Goal: Ask a question: Seek information or help from site administrators or community

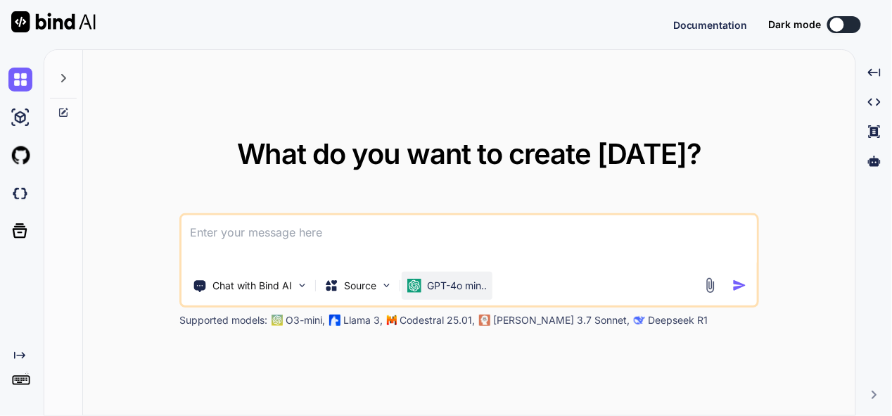
click at [467, 296] on div "GPT-4o min.." at bounding box center [447, 285] width 91 height 28
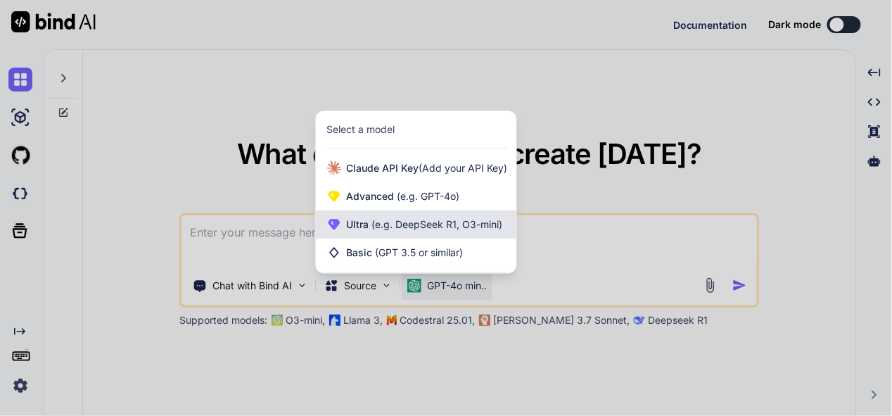
click at [437, 229] on span "(e.g. DeepSeek R1, O3-mini)" at bounding box center [436, 224] width 134 height 12
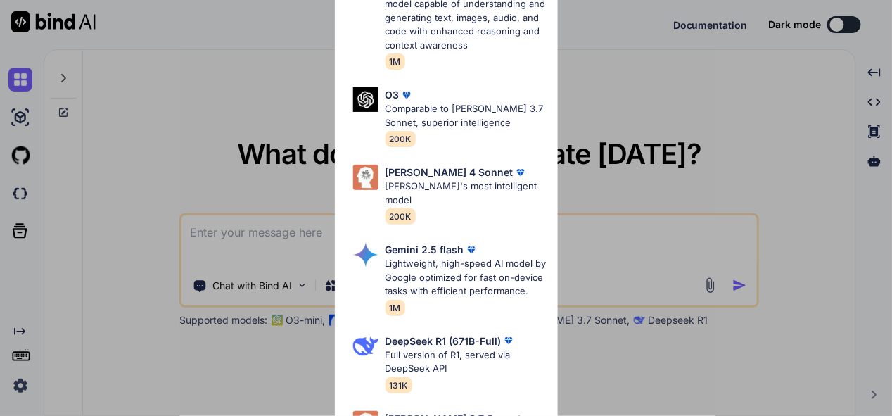
scroll to position [422, 0]
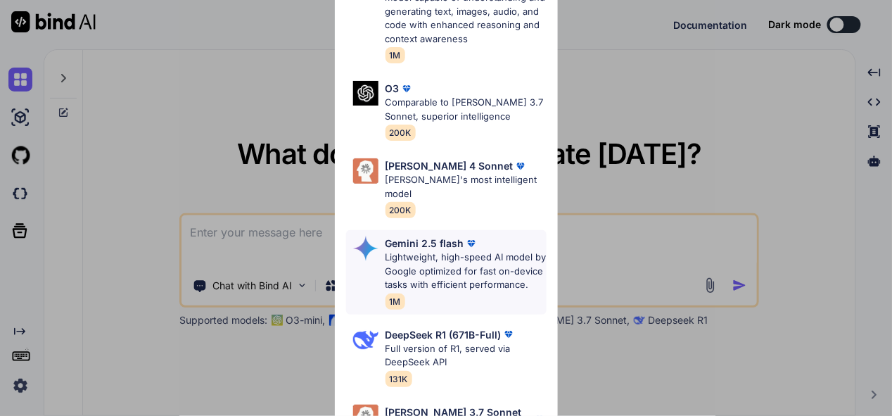
click at [423, 250] on p "Lightweight, high-speed AI model by Google optimized for fast on-device tasks w…" at bounding box center [465, 270] width 161 height 41
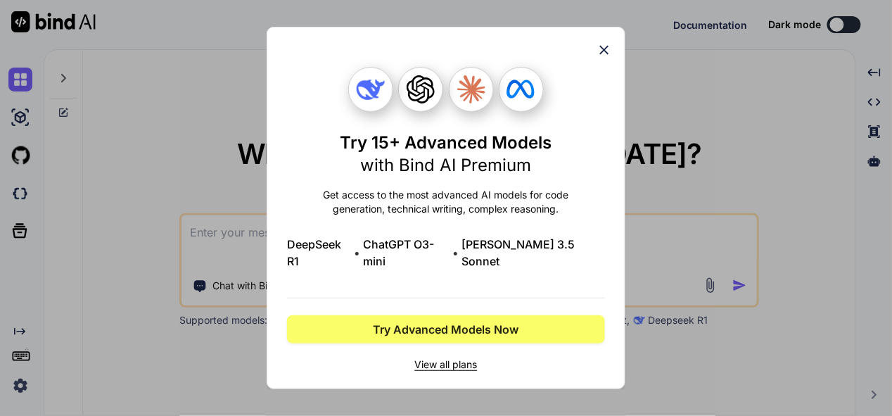
scroll to position [0, 0]
click at [603, 55] on icon at bounding box center [604, 50] width 9 height 9
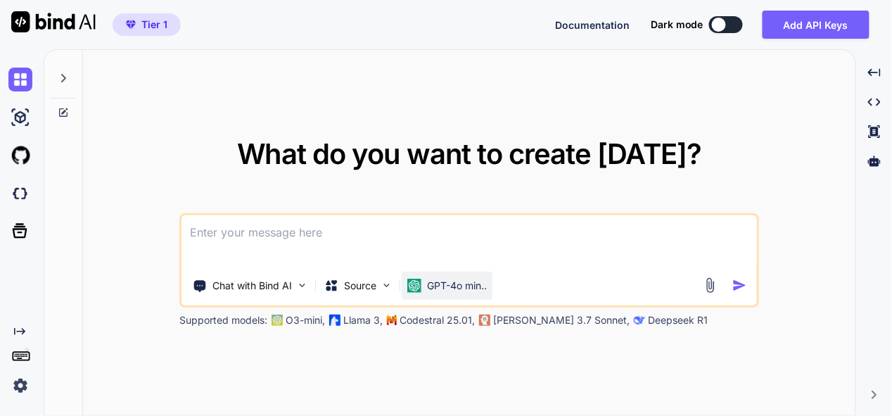
click at [451, 291] on p "GPT-4o min.." at bounding box center [457, 285] width 60 height 14
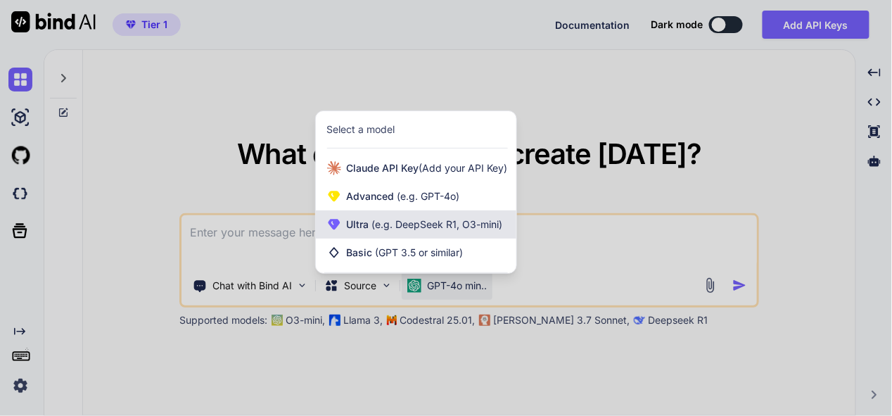
click at [414, 229] on span "(e.g. DeepSeek R1, O3-mini)" at bounding box center [436, 224] width 134 height 12
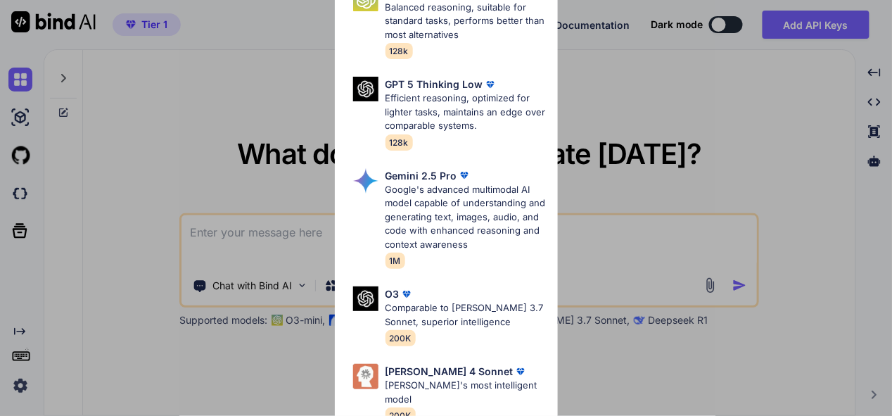
scroll to position [211, 0]
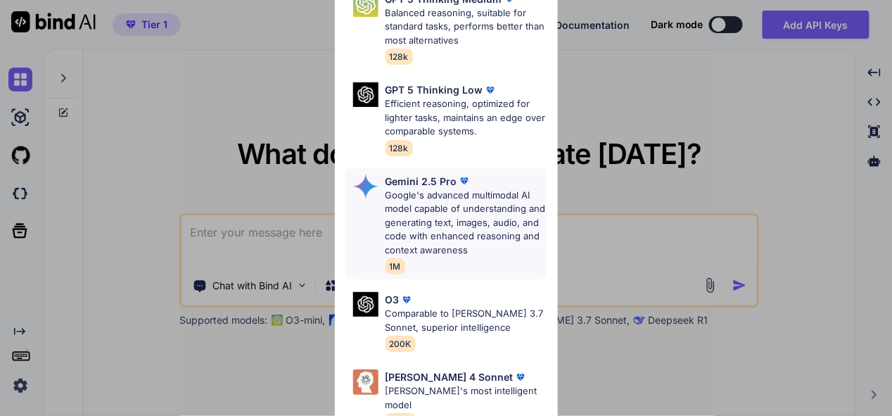
click at [442, 207] on p "Google's advanced multimodal AI model capable of understanding and generating t…" at bounding box center [465, 222] width 161 height 69
type textarea "x"
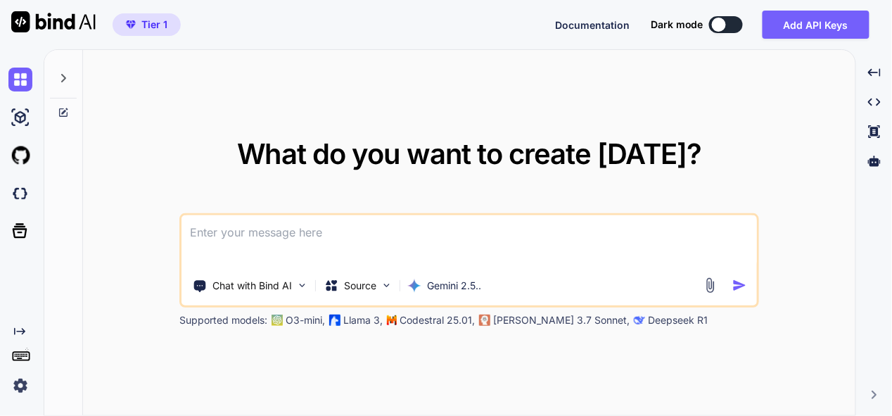
click at [307, 245] on textarea at bounding box center [468, 241] width 575 height 52
type textarea "t"
type textarea "x"
type textarea "th"
type textarea "x"
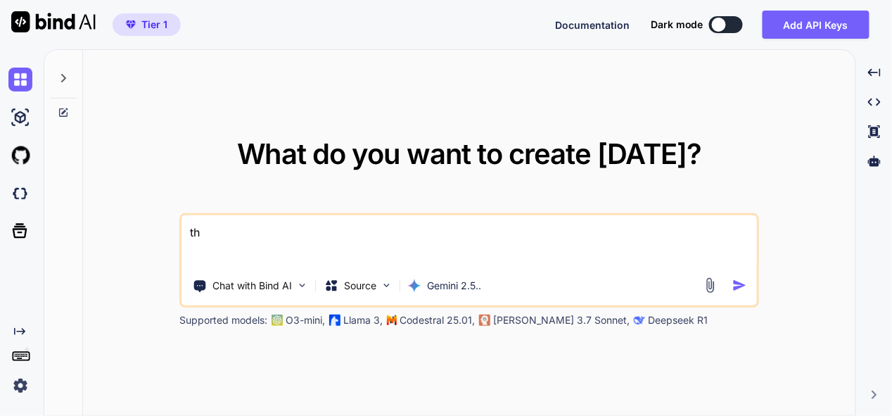
type textarea "thi"
type textarea "x"
type textarea "this"
type textarea "x"
type textarea "this"
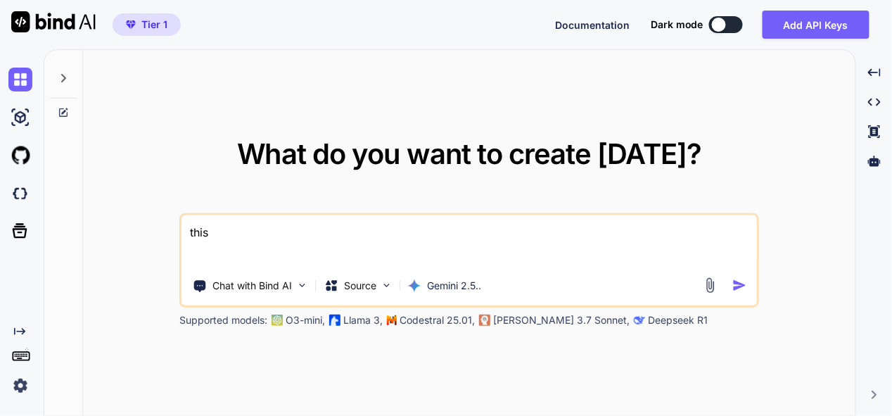
type textarea "x"
type textarea "this i"
type textarea "x"
type textarea "this is"
type textarea "x"
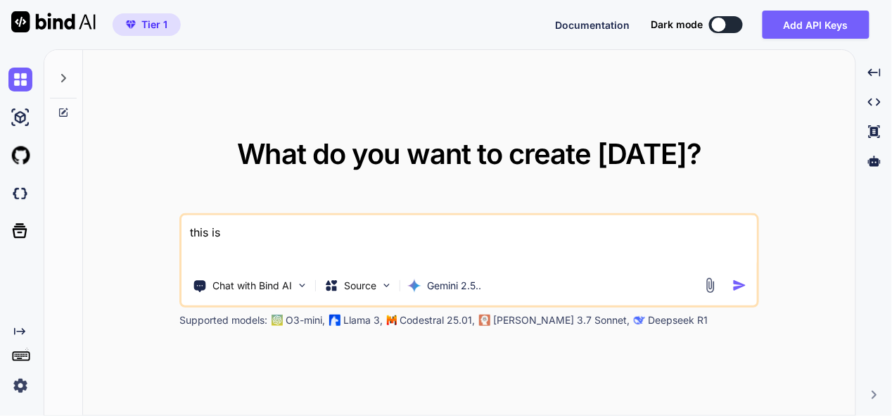
type textarea "this isn"
type textarea "x"
type textarea "this isn"
type textarea "x"
type textarea "this isn"
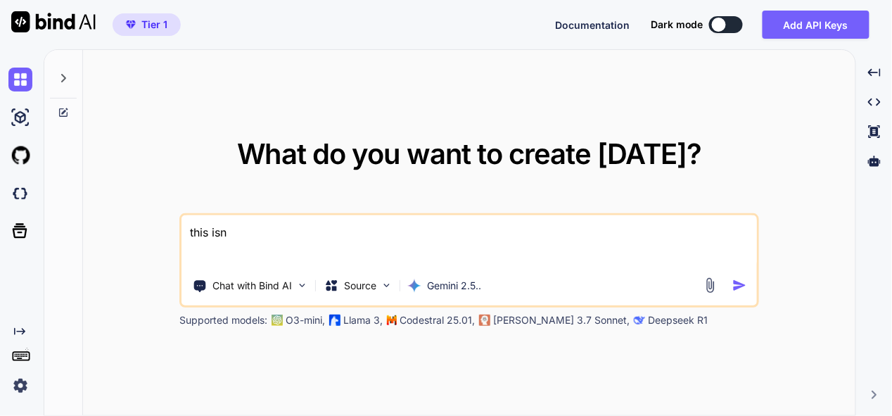
type textarea "x"
type textarea "this is"
type textarea "x"
type textarea "this is"
type textarea "x"
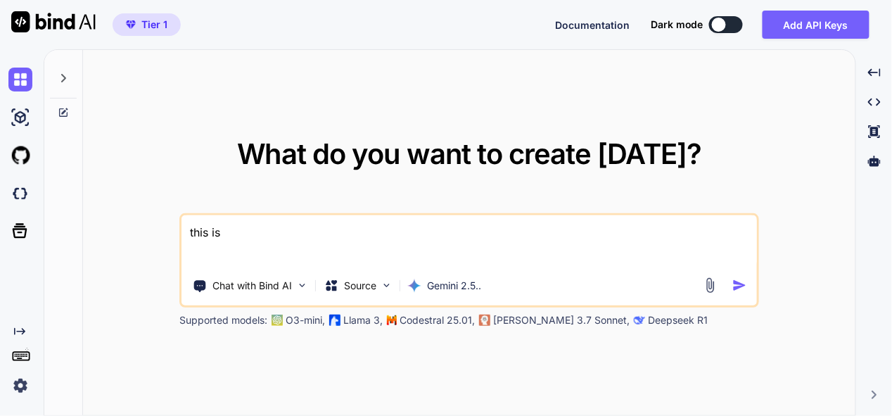
type textarea "this is m"
type textarea "x"
type textarea "this is my"
type textarea "x"
type textarea "this is my"
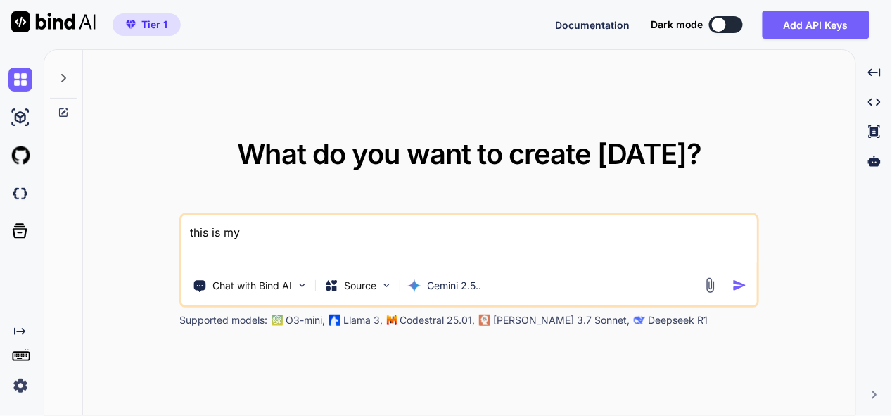
type textarea "x"
type textarea "this is my t"
type textarea "x"
type textarea "this is my to"
type textarea "x"
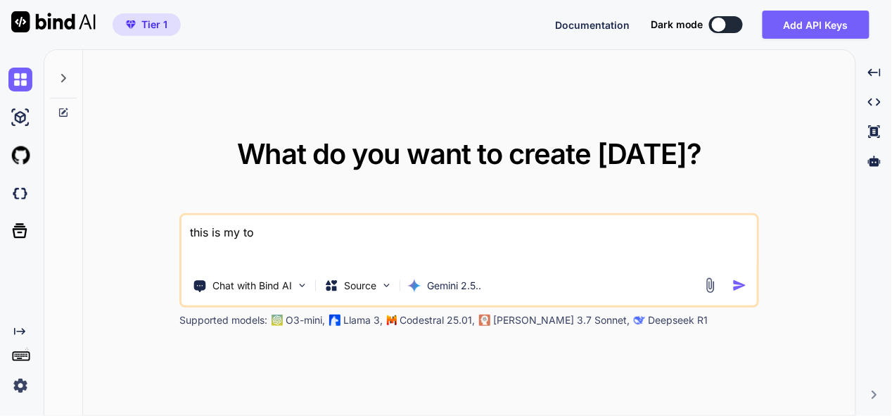
type textarea "this is my too"
type textarea "x"
type textarea "this is my tool"
type textarea "x"
type textarea "this is my tool"
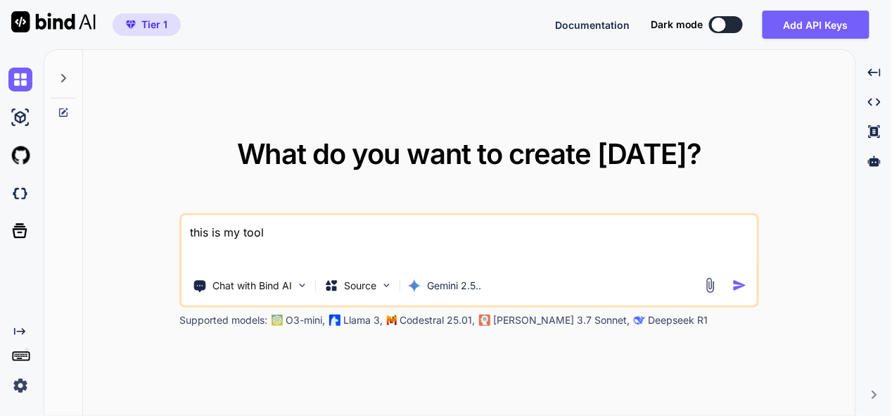
type textarea "x"
type textarea "this is my tool ,"
type textarea "x"
type textarea "this is my tool ,"
type textarea "x"
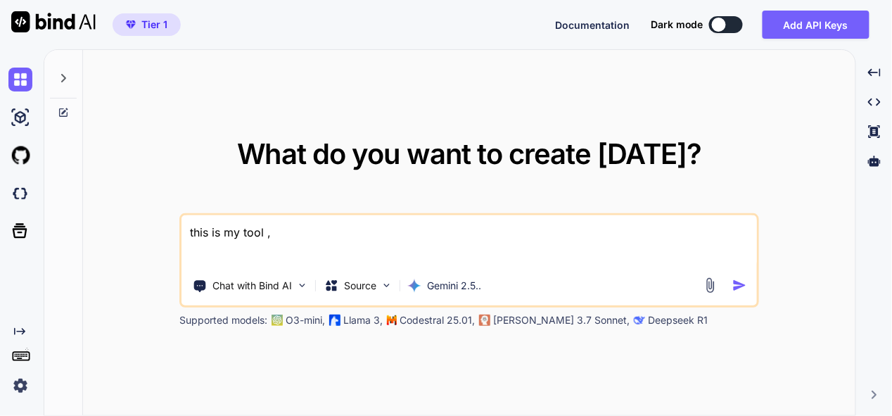
type textarea "this is my tool , i"
type textarea "x"
type textarea "this is my tool , i"
type textarea "x"
type textarea "this is my tool , i w"
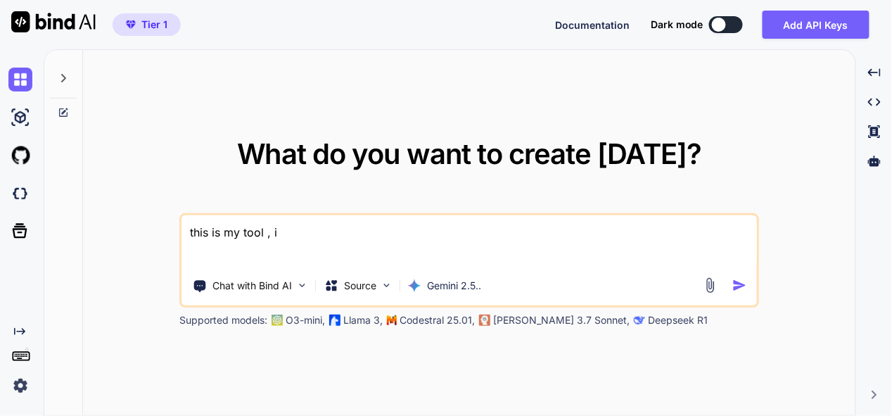
type textarea "x"
type textarea "this is my tool , i wa"
type textarea "x"
type textarea "this is my tool , i wan"
type textarea "x"
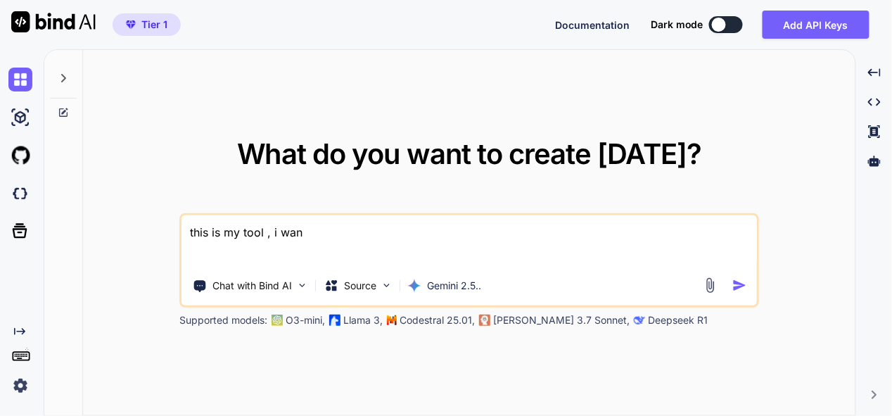
type textarea "this is my tool , i want"
type textarea "x"
type textarea "this is my tool , i want"
type textarea "x"
type textarea "this is my tool , i want t"
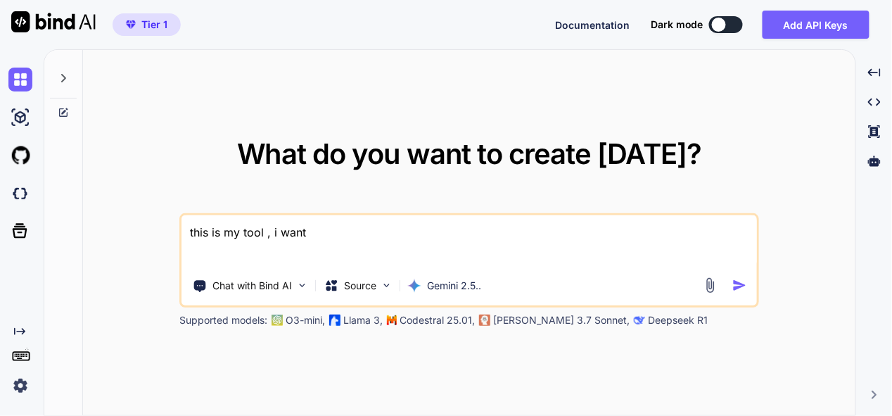
type textarea "x"
type textarea "this is my tool , i want to"
type textarea "x"
type textarea "this is my tool , i want to"
type textarea "x"
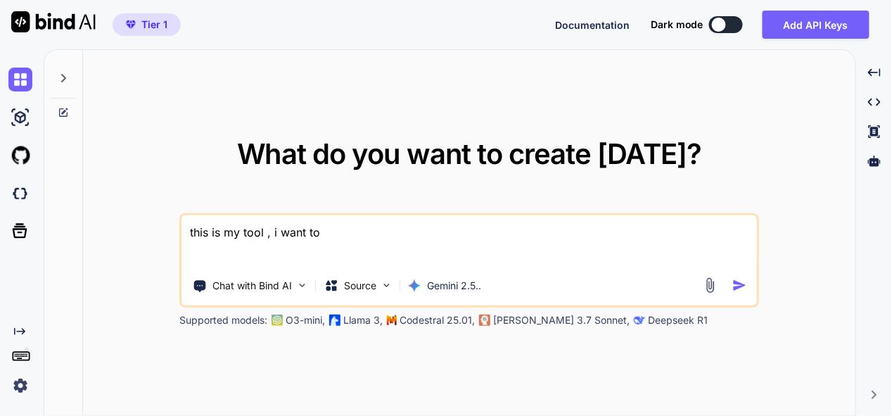
type textarea "this is my tool , i want to a"
type textarea "x"
type textarea "this is my tool , i want to ad"
type textarea "x"
type textarea "this is my tool , i want to add"
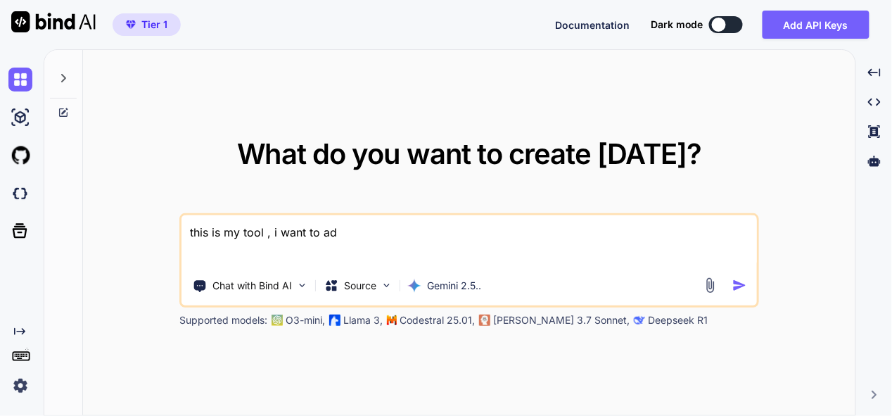
type textarea "x"
type textarea "this is my tool , i want to add"
type textarea "x"
type textarea "this is my tool , i want to add o"
type textarea "x"
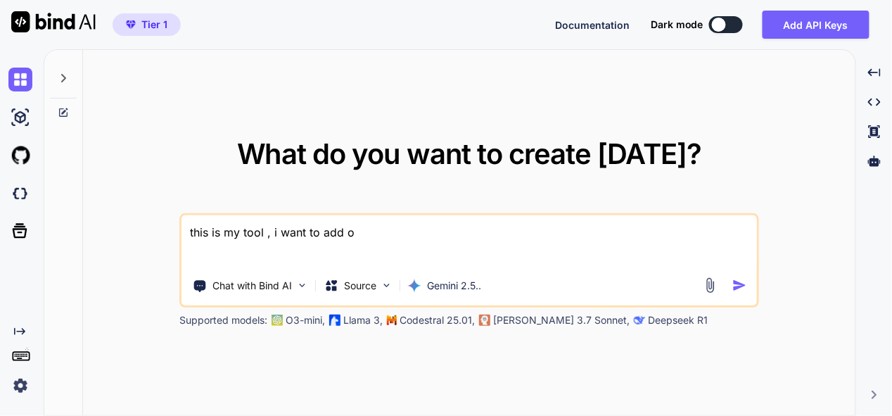
type textarea "this is my tool , i want to add op"
type textarea "x"
type textarea "this is my tool , i want to add opt"
type textarea "x"
type textarea "this is my tool , i want to add opti"
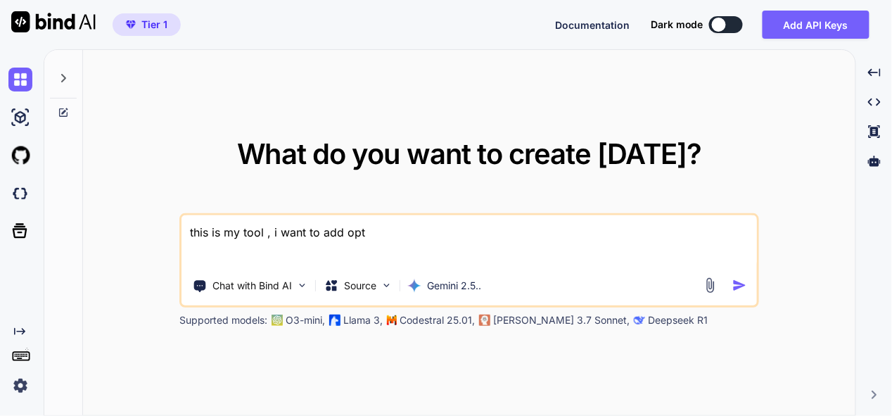
type textarea "x"
type textarea "this is my tool , i want to add optio"
type textarea "x"
type textarea "this is my tool , i want to add option"
type textarea "x"
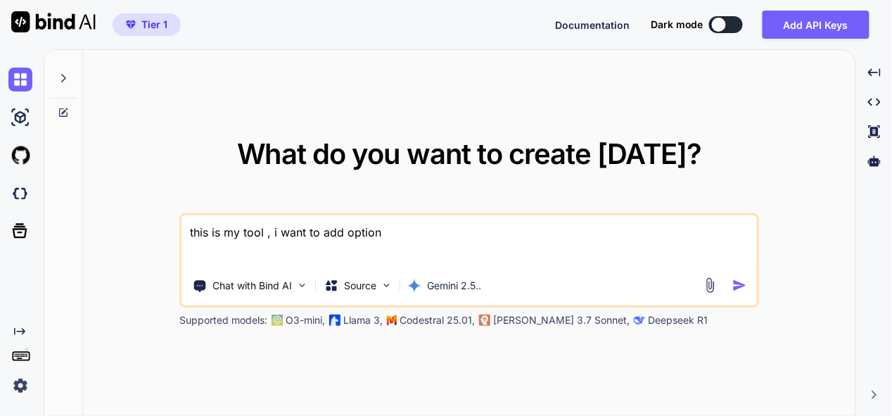
type textarea "this is my tool , i want to add option"
type textarea "x"
type textarea "this is my tool , i want to add option i"
type textarea "x"
type textarea "this is my tool , i want to add option in"
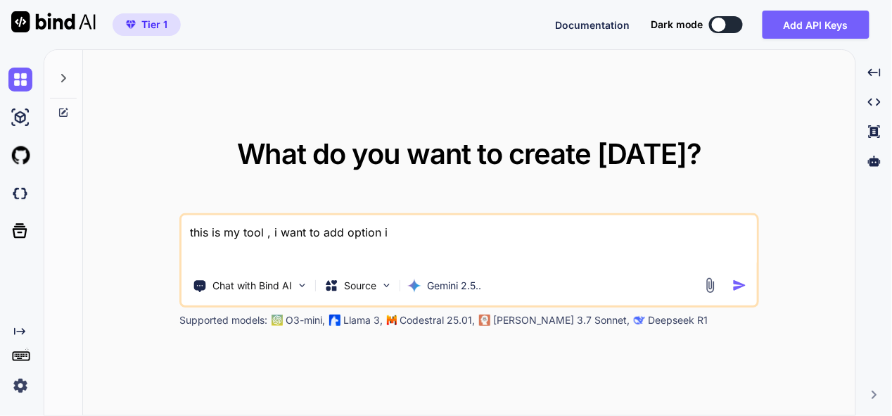
type textarea "x"
type textarea "this is my tool , i want to add option in"
type textarea "x"
type textarea "this is my tool , i want to add option in s"
type textarea "x"
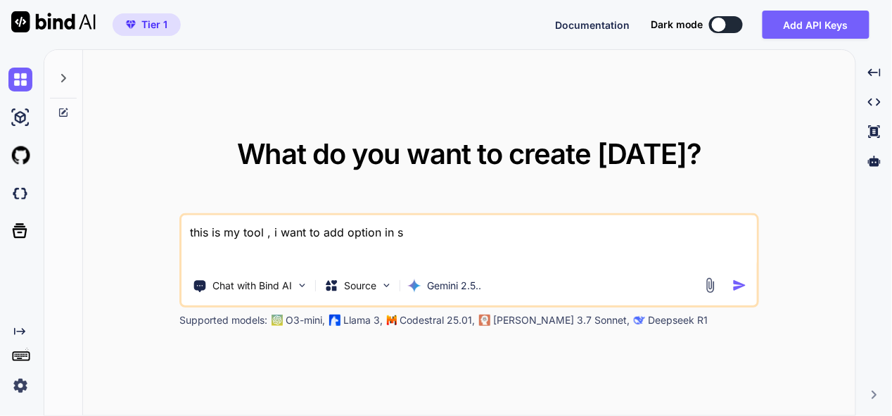
type textarea "this is my tool , i want to add option in se"
type textarea "x"
type textarea "this is my tool , i want to add option in set"
type textarea "x"
type textarea "this is my tool , i want to add option in sett"
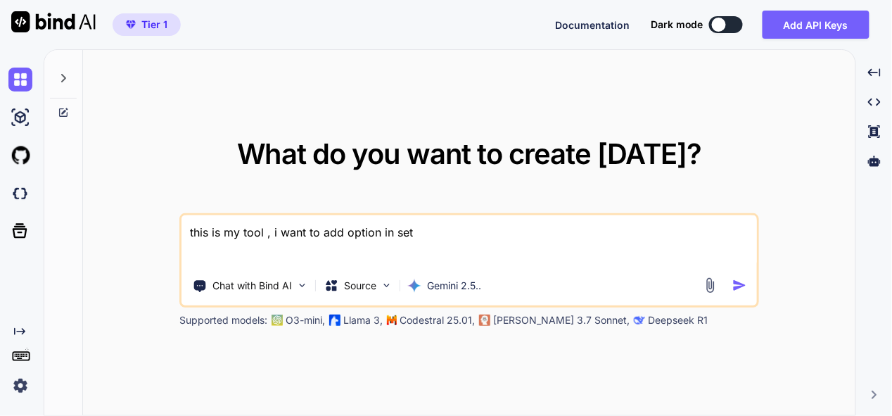
type textarea "x"
type textarea "this is my tool , i want to add option in setti"
type textarea "x"
type textarea "this is my tool , i want to add option in settin"
type textarea "x"
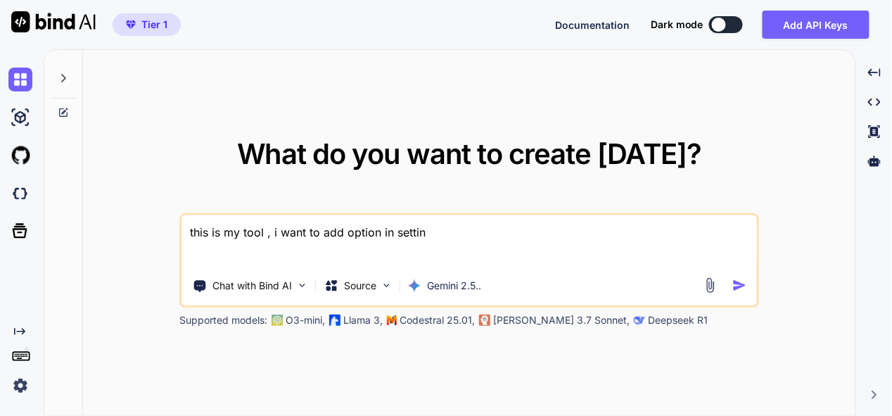
type textarea "this is my tool , i want to add option in setting"
type textarea "x"
type textarea "this is my tool , i want to add option in settings"
type textarea "x"
type textarea "this is my tool , i want to add option in settings"
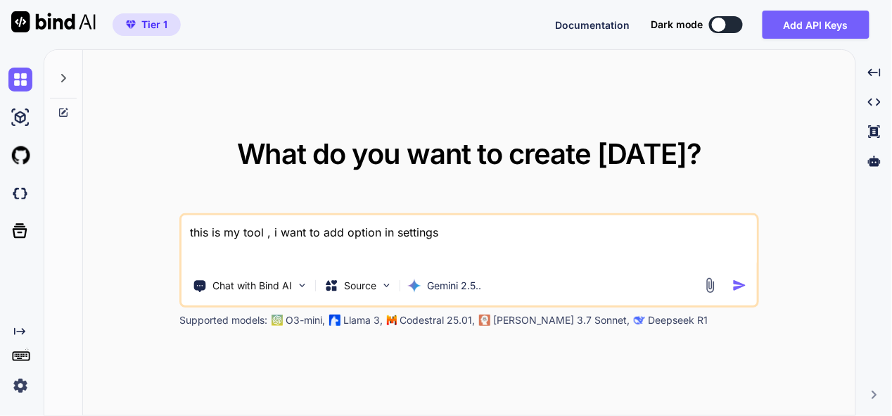
type textarea "x"
type textarea "this is my tool , i want to add option in settings -"
type textarea "x"
type textarea "this is my tool , i want to add option in settings -"
type textarea "x"
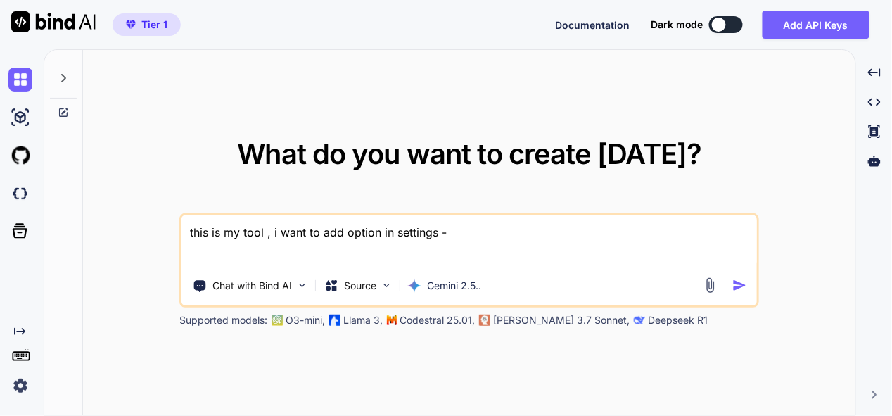
type textarea "this is my tool , i want to add option in settings - b"
type textarea "x"
type textarea "this is my tool , i want to add option in settings - ba"
type textarea "x"
type textarea "this is my tool , i want to add option in settings - bac"
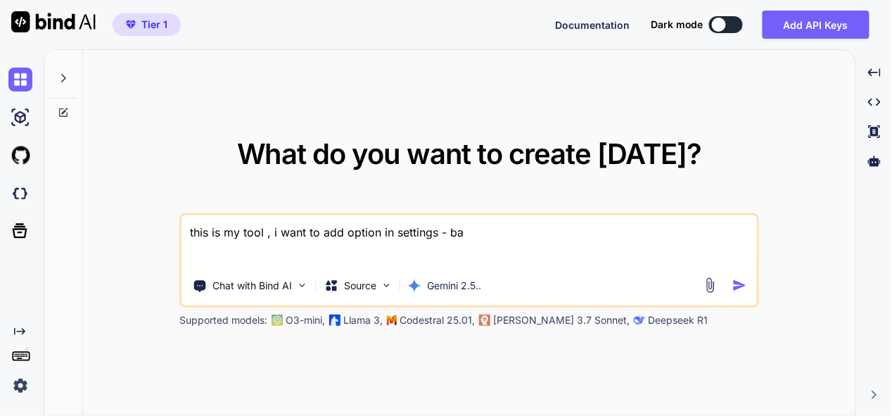
type textarea "x"
type textarea "this is my tool , i want to add option in settings - back"
type textarea "x"
type textarea "this is my tool , i want to add option in settings - backu"
type textarea "x"
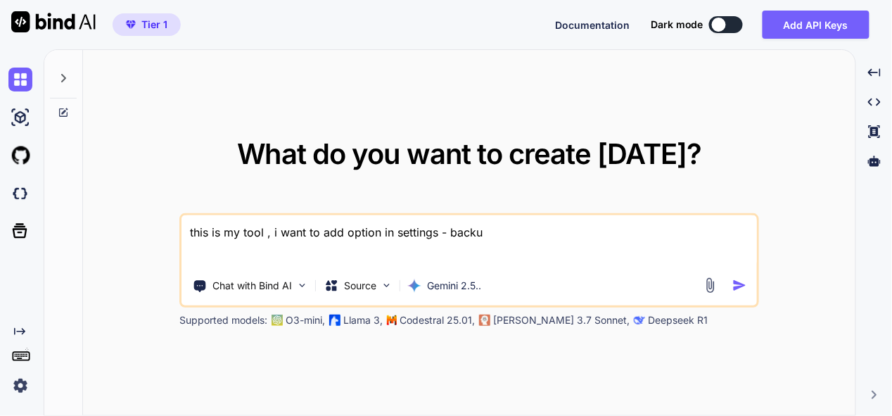
type textarea "this is my tool , i want to add option in settings - backup"
type textarea "x"
type textarea "this is my tool , i want to add option in settings - backup"
type textarea "x"
type textarea "this is my tool , i want to add option in settings - backup -"
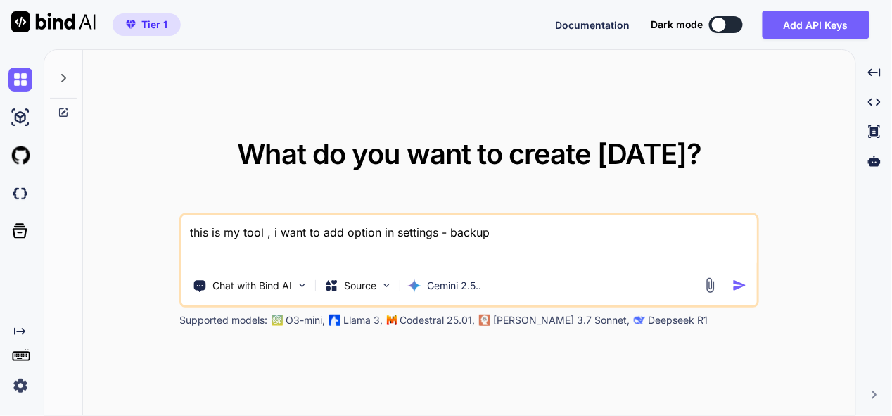
type textarea "x"
type textarea "this is my tool , i want to add option in settings - backup -"
type textarea "x"
type textarea "this is my tool , i want to add option in settings - backup - i"
type textarea "x"
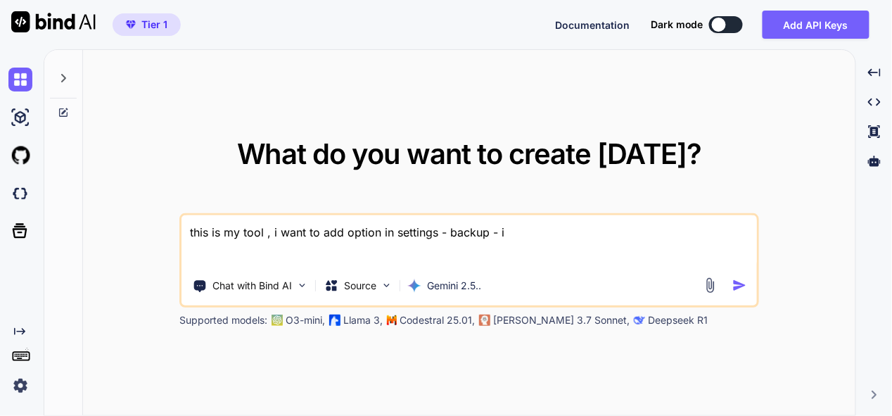
type textarea "this is my tool , i want to add option in settings - backup - im"
type textarea "x"
type textarea "this is my tool , i want to add option in settings - backup - imp"
type textarea "x"
type textarea "this is my tool , i want to add option in settings - backup - impo"
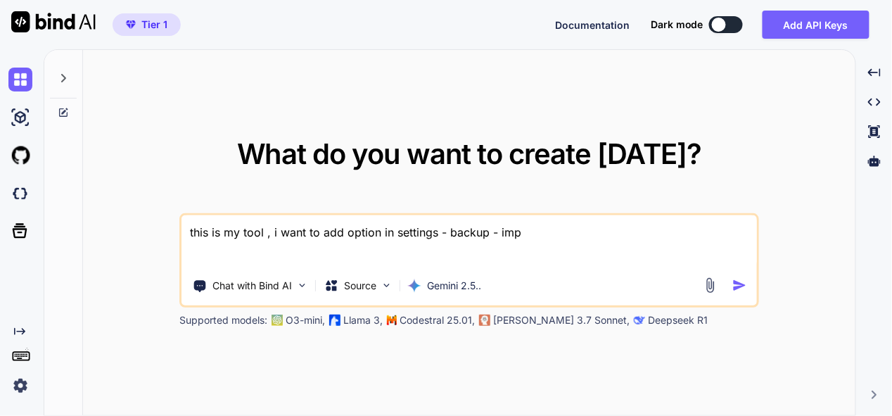
type textarea "x"
type textarea "this is my tool , i want to add option in settings - backup - impor"
type textarea "x"
type textarea "this is my tool , i want to add option in settings - backup - import"
type textarea "x"
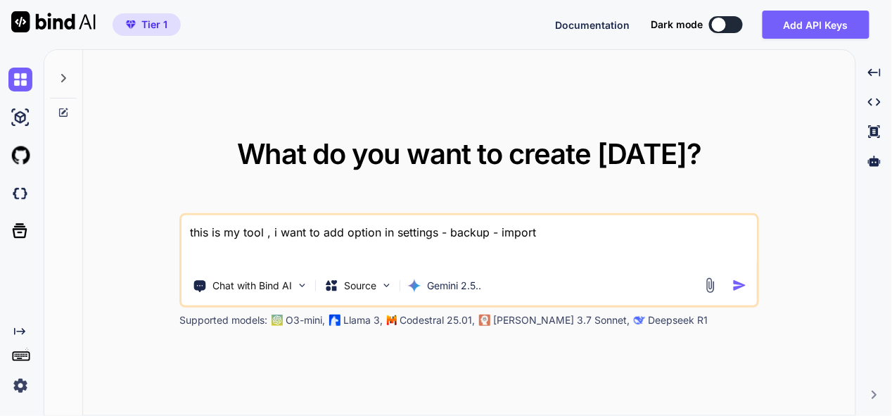
type textarea "this is my tool , i want to add option in settings - backup - import"
type textarea "x"
type textarea "this is my tool , i want to add option in settings - backup - import a"
type textarea "x"
type textarea "this is my tool , i want to add option in settings - backup - import an"
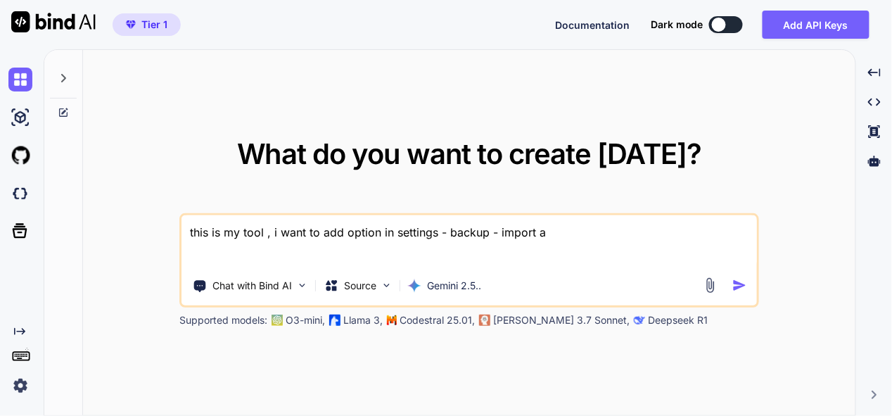
type textarea "x"
type textarea "this is my tool , i want to add option in settings - backup - import and"
type textarea "x"
type textarea "this is my tool , i want to add option in settings - backup - import and"
type textarea "x"
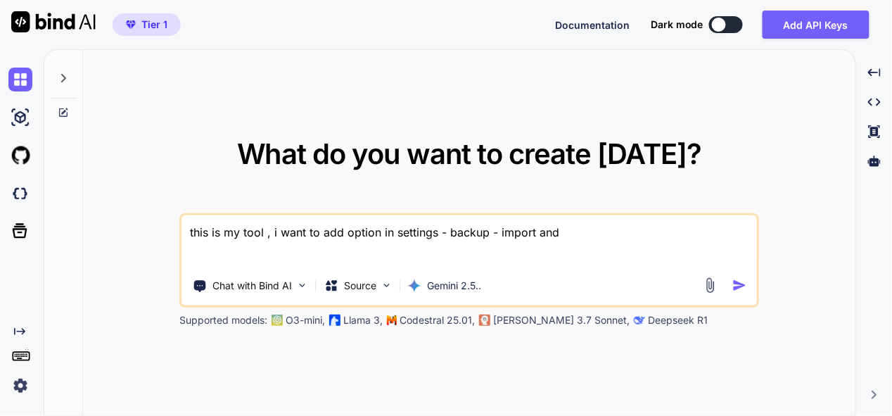
type textarea "this is my tool , i want to add option in settings - backup - import and e"
type textarea "x"
type textarea "this is my tool , i want to add option in settings - backup - import and ex"
type textarea "x"
type textarea "this is my tool , i want to add option in settings - backup - import and exp"
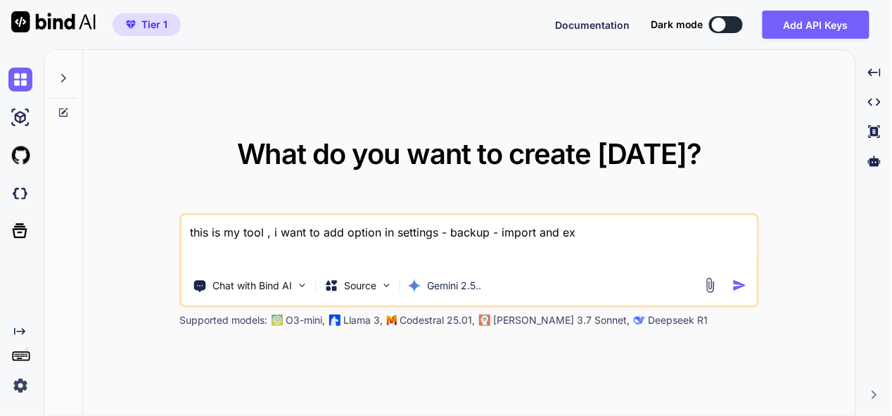
type textarea "x"
type textarea "this is my tool , i want to add option in settings - backup - import and expo"
type textarea "x"
type textarea "this is my tool , i want to add option in settings - backup - import and expor"
type textarea "x"
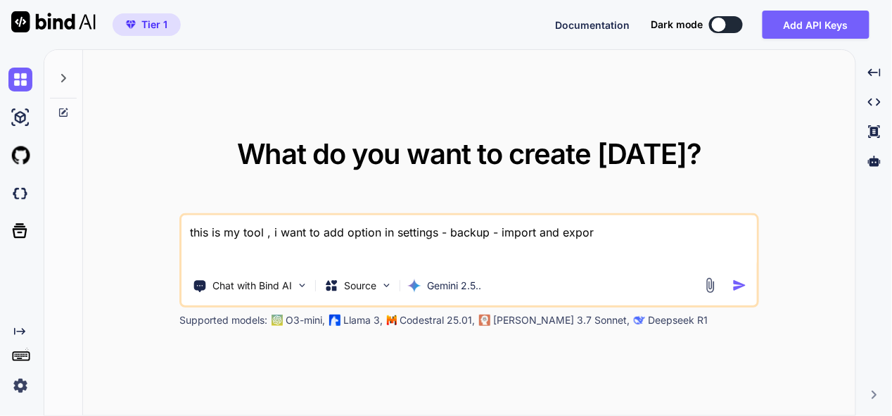
type textarea "this is my tool , i want to add option in settings - backup - import and export"
type textarea "x"
type textarea "this is my tool , i want to add option in settings - backup - import and export"
type textarea "x"
type textarea "this is my tool , i want to add option in settings - backup - import and export…"
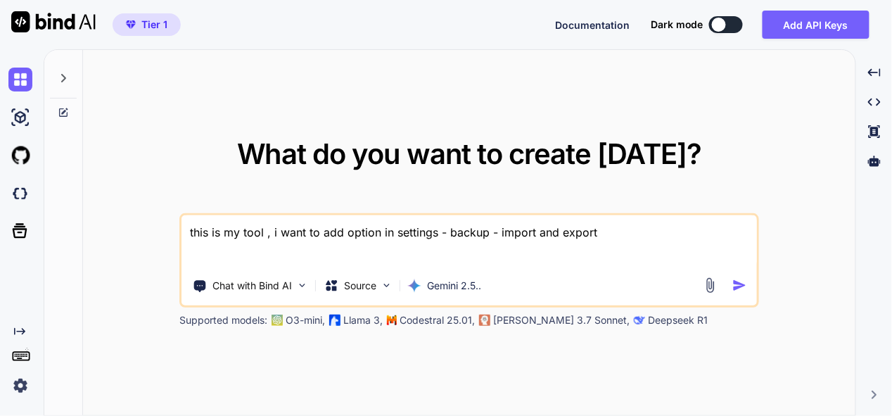
type textarea "x"
type textarea "this is my tool , i want to add option in settings - backup - import and export"
type textarea "x"
type textarea "this is my tool , i want to add option in settings - backup - import and export…"
type textarea "x"
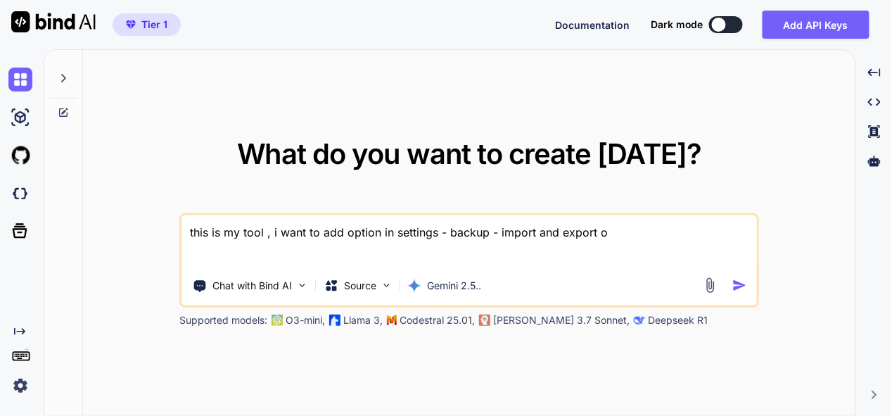
type textarea "this is my tool , i want to add option in settings - backup - import and export…"
type textarea "x"
type textarea "this is my tool , i want to add option in settings - backup - import and export…"
type textarea "x"
type textarea "this is my tool , i want to add option in settings - backup - import and export…"
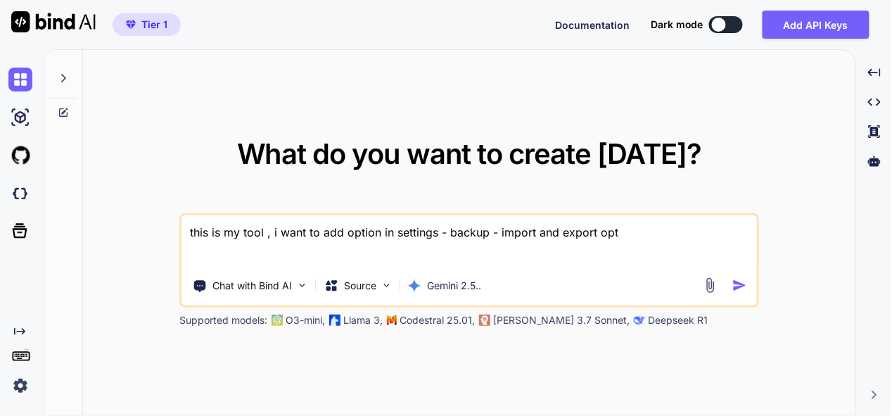
type textarea "x"
type textarea "this is my tool , i want to add option in settings - backup - import and export…"
type textarea "x"
type textarea "this is my tool , i want to add option in settings - backup - import and export…"
type textarea "x"
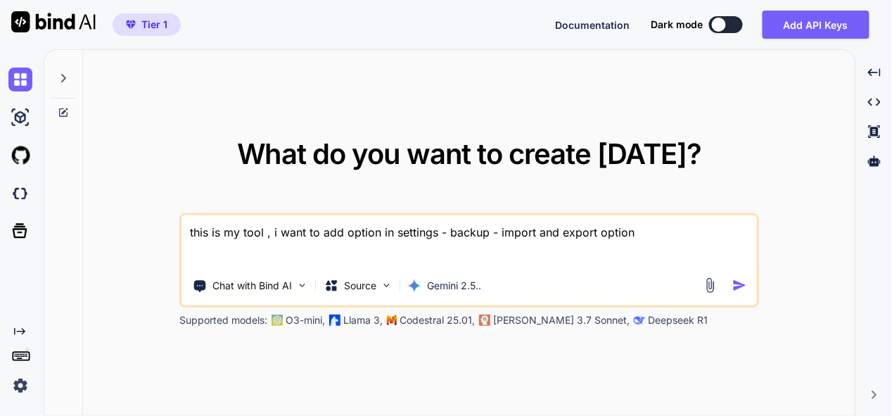
type textarea "this is my tool , i want to add option in settings - backup - import and export…"
type textarea "x"
type textarea "this is my tool , i want to add option in settings - backup - import and export…"
type textarea "x"
type textarea "this is my tool , i want to add option in settings - backup - import and export…"
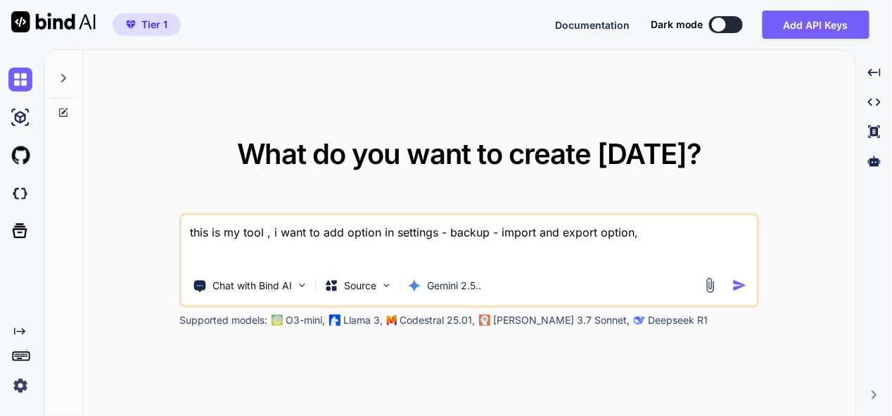
type textarea "x"
type textarea "this is my tool , i want to add option in settings - backup - import and export…"
type textarea "x"
type textarea "this is my tool , i want to add option in settings - backup - import and export…"
type textarea "x"
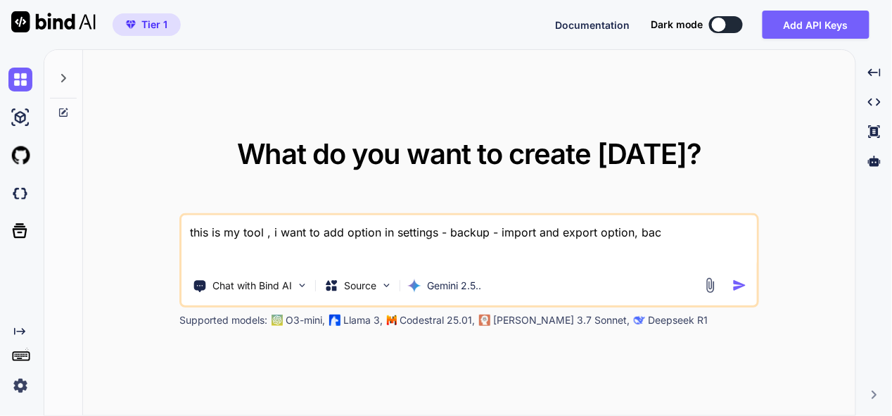
type textarea "this is my tool , i want to add option in settings - backup - import and export…"
type textarea "x"
type textarea "this is my tool , i want to add option in settings - backup - import and export…"
type textarea "x"
type textarea "this is my tool , i want to add option in settings - backup - import and export…"
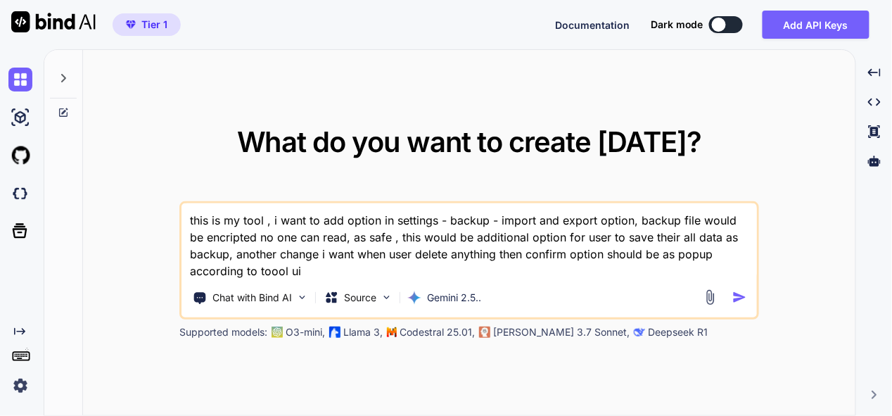
click at [277, 271] on textarea "this is my tool , i want to add option in settings - backup - import and export…" at bounding box center [468, 241] width 575 height 76
click at [328, 277] on textarea "this is my tool , i want to add option in settings - backup - import and export…" at bounding box center [468, 241] width 575 height 76
click at [269, 219] on textarea "this is my tool , i want to add option in settings - backup - import and export…" at bounding box center [468, 241] width 575 height 76
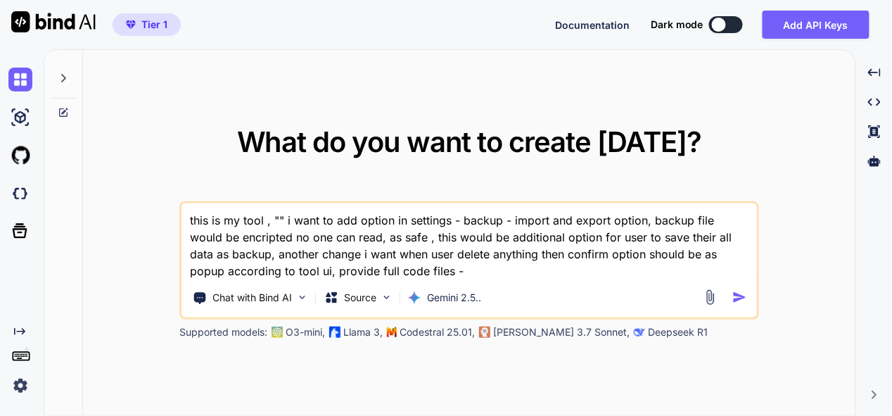
paste textarea "here is php code - "<?php // backend.php // --- CONFIGURATION --- define('ADMIN…"
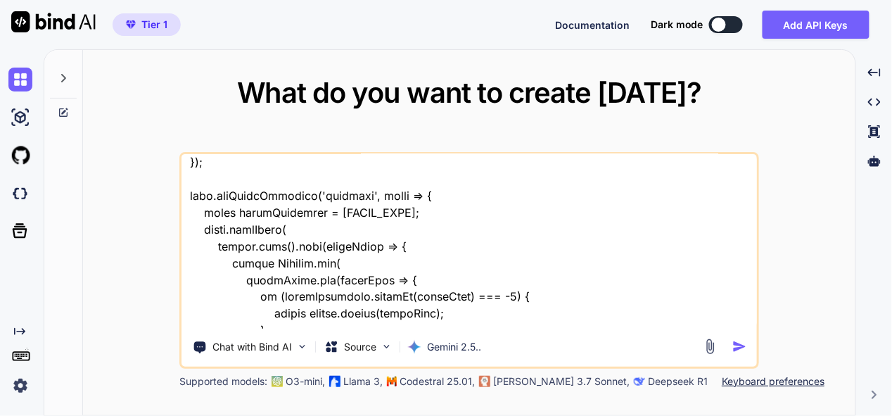
scroll to position [41957, 0]
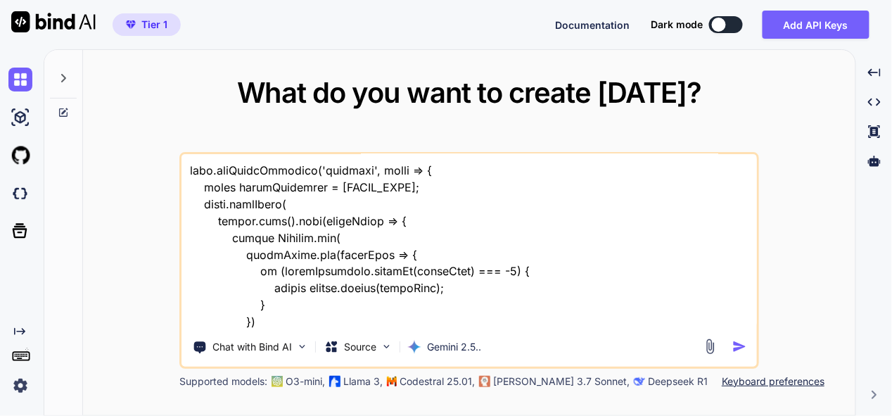
click at [736, 342] on img "button" at bounding box center [739, 346] width 15 height 15
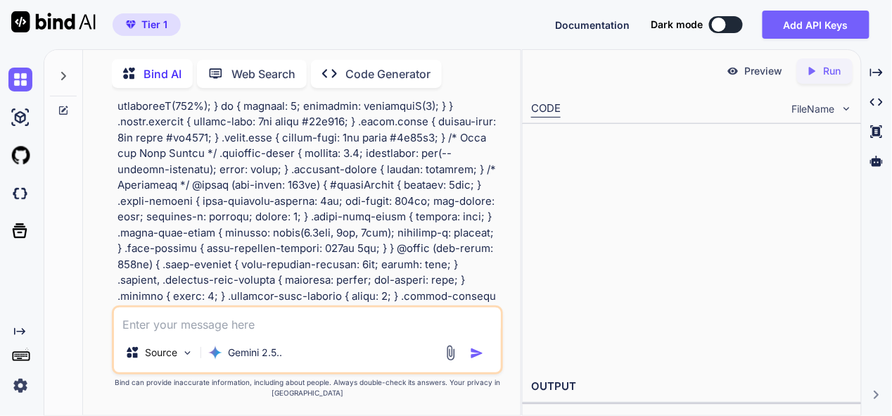
scroll to position [24558, 0]
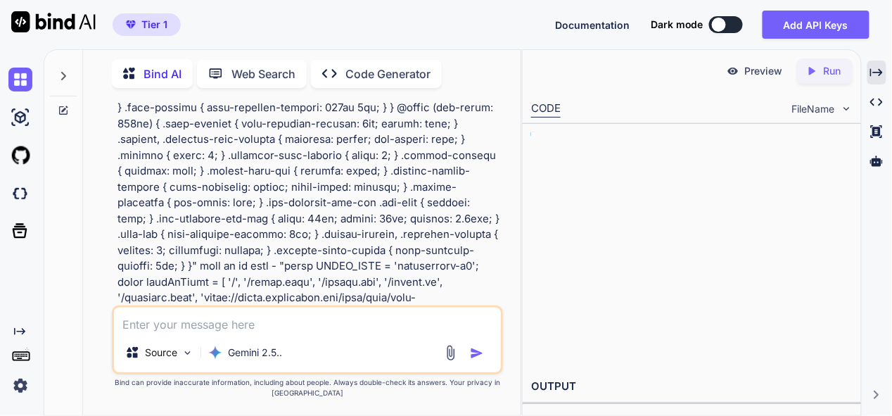
click at [880, 63] on div "Created with Pixso." at bounding box center [876, 72] width 19 height 24
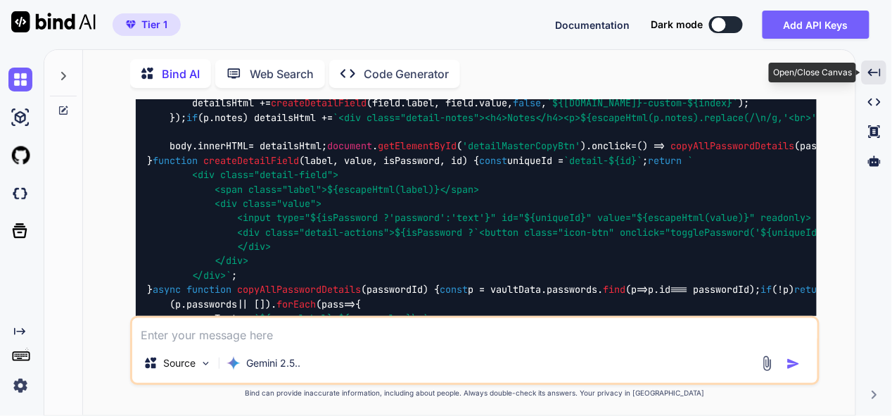
scroll to position [13185, 0]
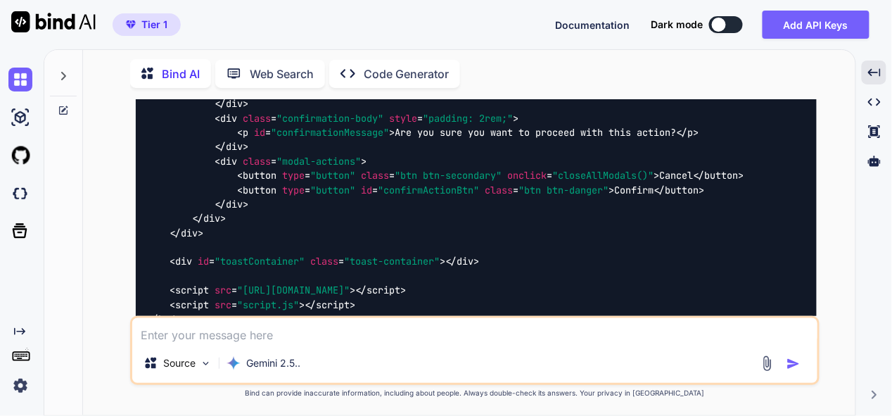
scroll to position [19513, 0]
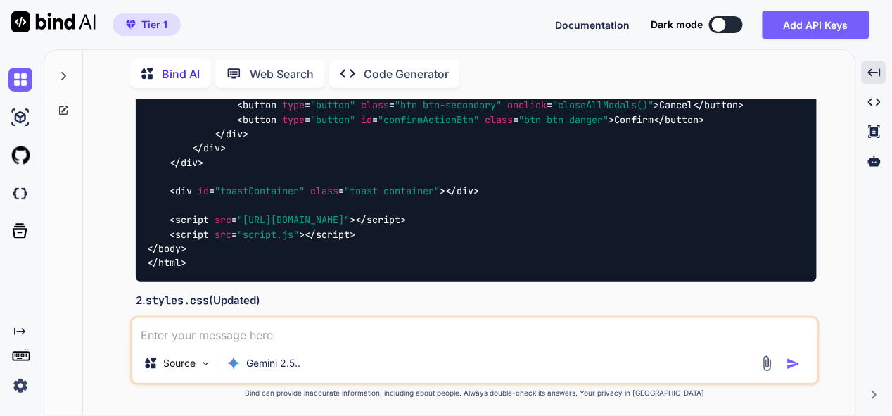
click at [783, 339] on img at bounding box center [781, 344] width 11 height 11
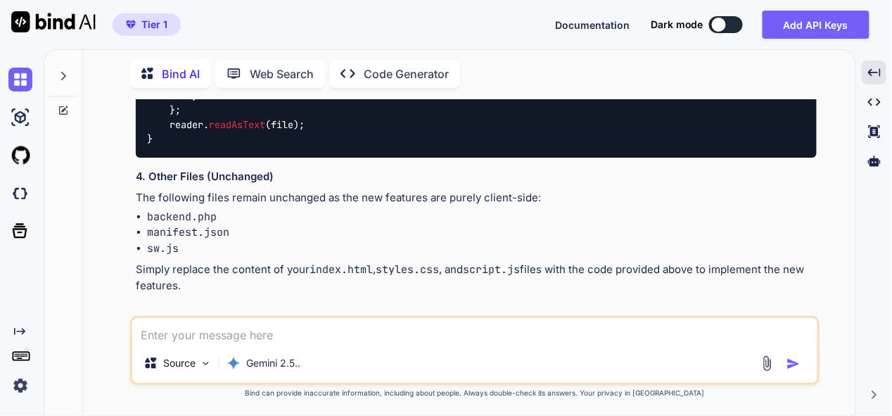
scroll to position [26475, 0]
click at [321, 327] on textarea at bounding box center [474, 330] width 685 height 25
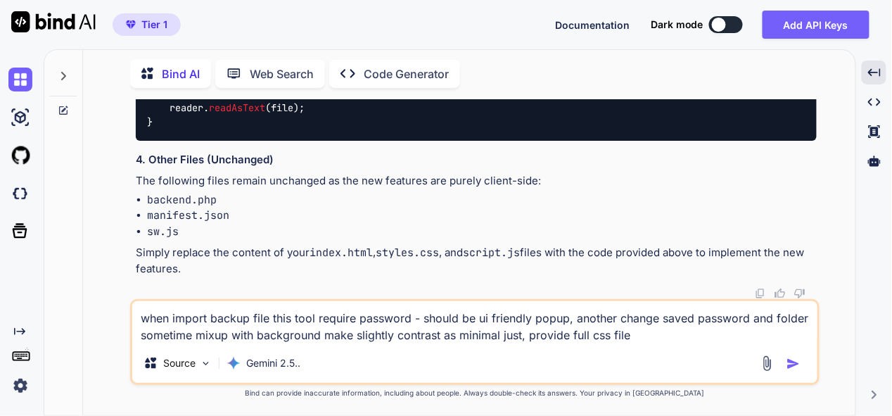
click at [795, 363] on img "button" at bounding box center [793, 364] width 14 height 14
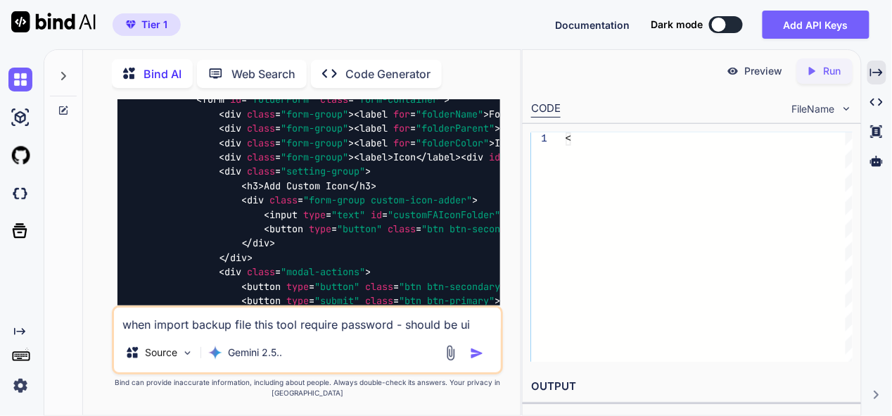
scroll to position [52863, 0]
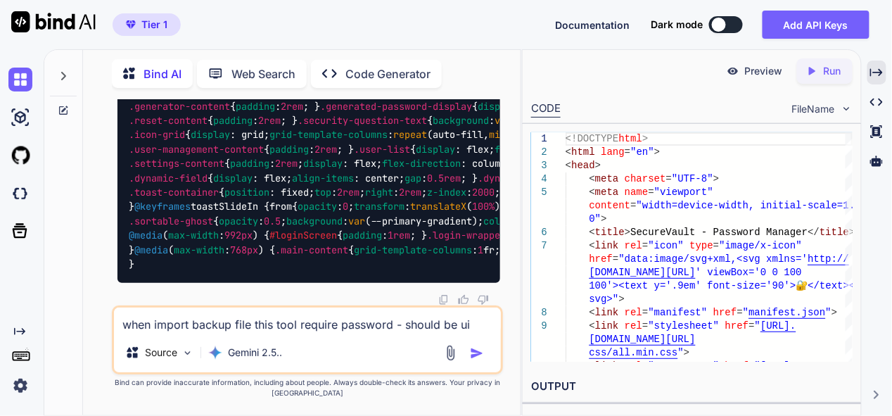
click at [870, 68] on div "Created with Pixso." at bounding box center [876, 72] width 19 height 24
click at [880, 73] on icon at bounding box center [876, 72] width 13 height 8
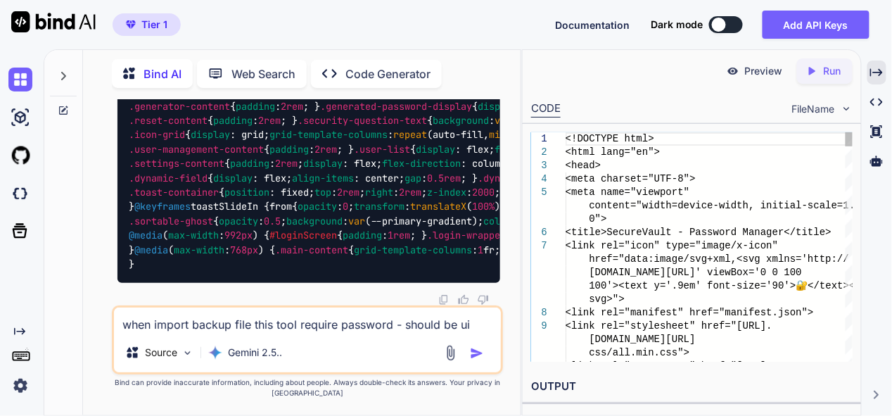
click at [883, 68] on div "Created with Pixso." at bounding box center [876, 72] width 19 height 24
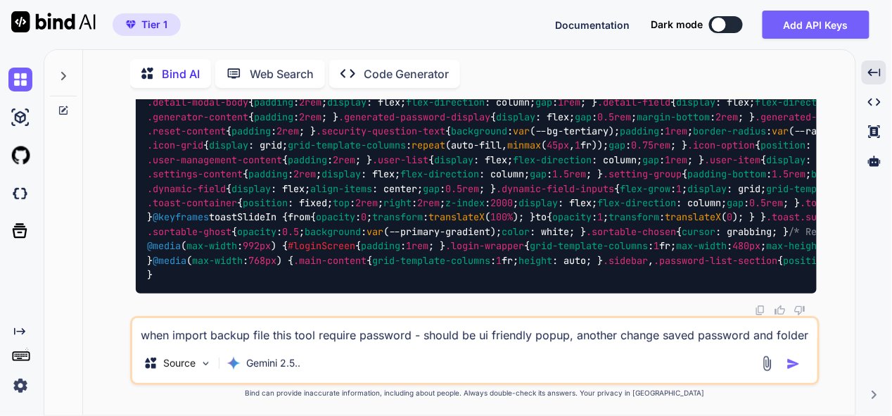
scroll to position [41364, 0]
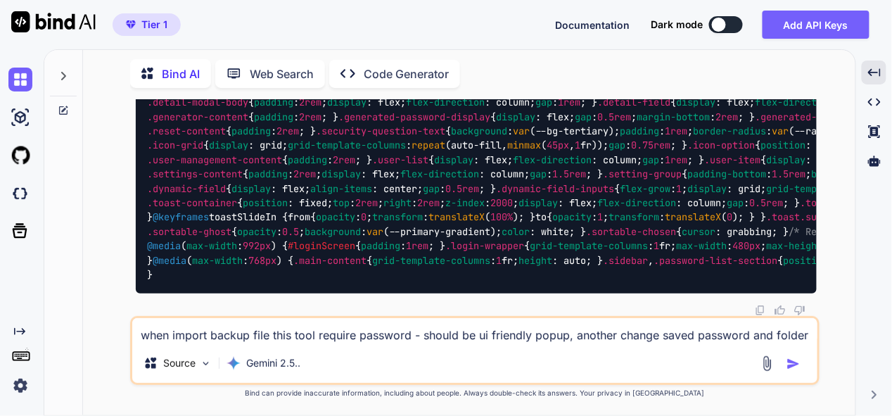
click at [334, 331] on textarea "when import backup file this tool require password - should be ui friendly popu…" at bounding box center [474, 330] width 685 height 25
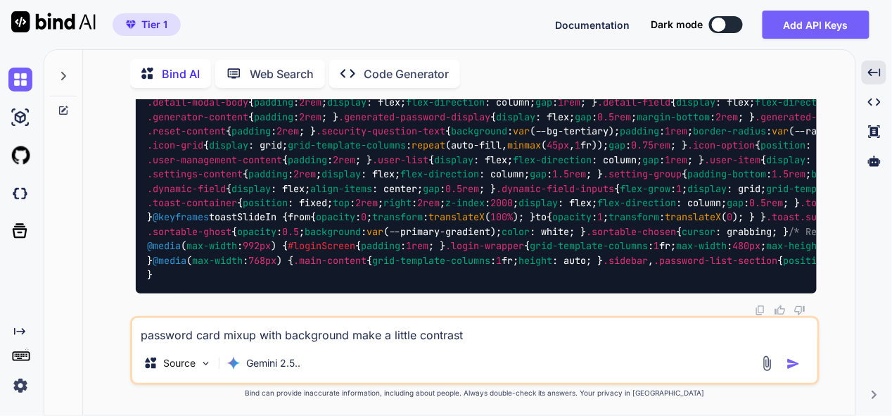
drag, startPoint x: 419, startPoint y: 334, endPoint x: 626, endPoint y: 326, distance: 206.9
click at [419, 335] on textarea "password card mixup with background make a little contrast" at bounding box center [474, 330] width 685 height 25
click at [415, 338] on textarea "password card mixup with background make a little contrast" at bounding box center [474, 330] width 685 height 25
click at [551, 338] on textarea "password card mixup with background make a little/slightly contrast" at bounding box center [474, 330] width 685 height 25
click at [800, 366] on img "button" at bounding box center [793, 364] width 14 height 14
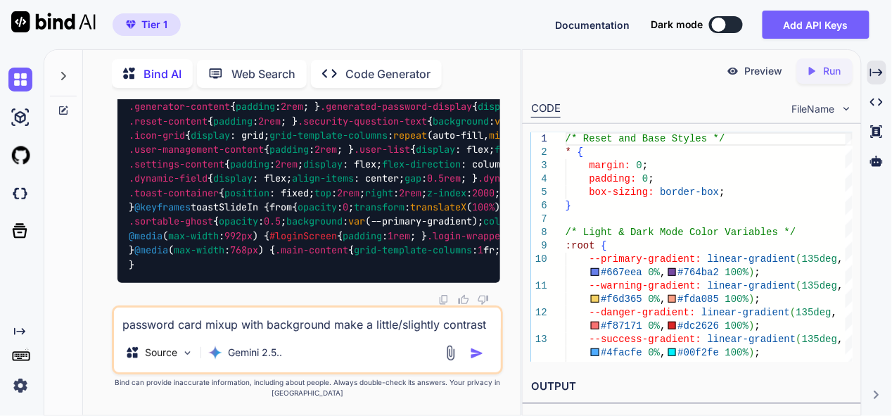
scroll to position [81879, 0]
click at [282, 319] on textarea "password card mixup with background make a little/slightly contrast ,provide fu…" at bounding box center [307, 319] width 386 height 25
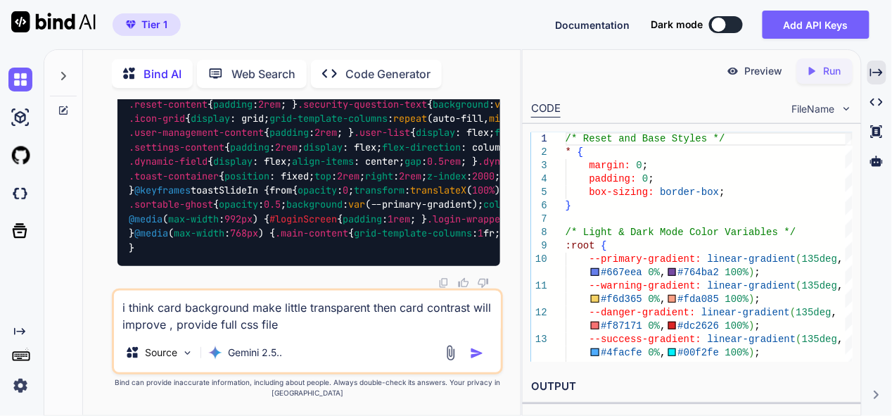
click at [479, 352] on img "button" at bounding box center [477, 353] width 14 height 14
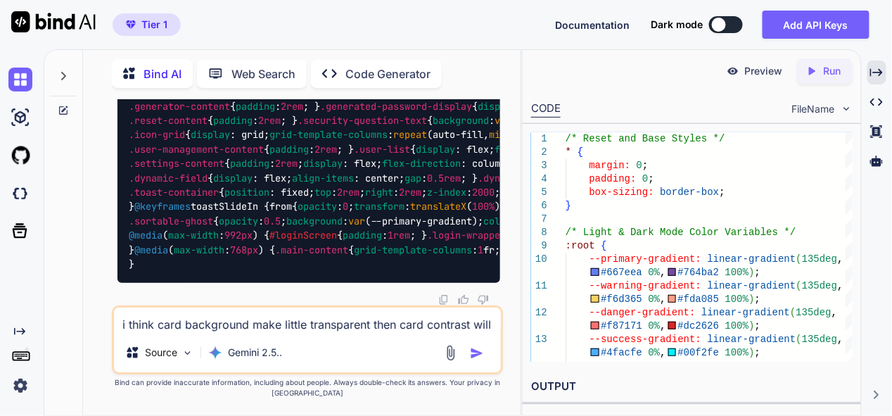
scroll to position [89195, 0]
click at [277, 317] on textarea "i think card background make little transparent then card contrast will improve…" at bounding box center [307, 319] width 386 height 25
click at [192, 324] on textarea "yes , make it more transparent" at bounding box center [307, 319] width 386 height 25
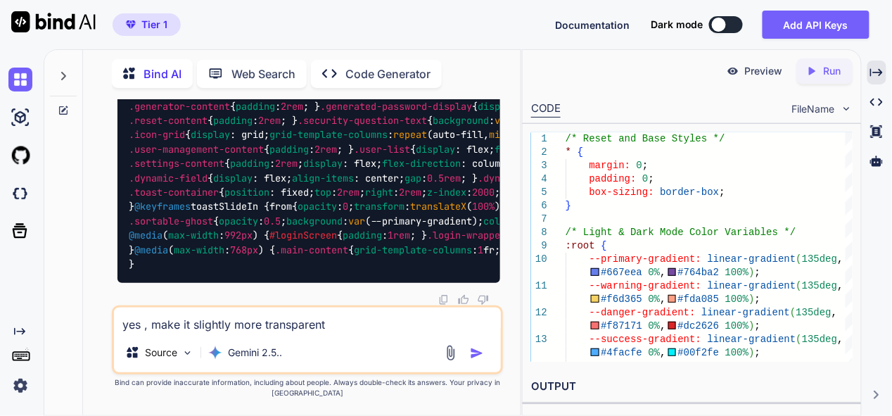
click at [361, 324] on textarea "yes , make it slightly more transparent" at bounding box center [307, 319] width 386 height 25
click at [383, 328] on textarea "yes , make it slightly more transparent, for better contrast" at bounding box center [307, 319] width 386 height 25
click at [468, 322] on textarea "yes , make it slightly more transparent, for better card contrast" at bounding box center [307, 319] width 386 height 25
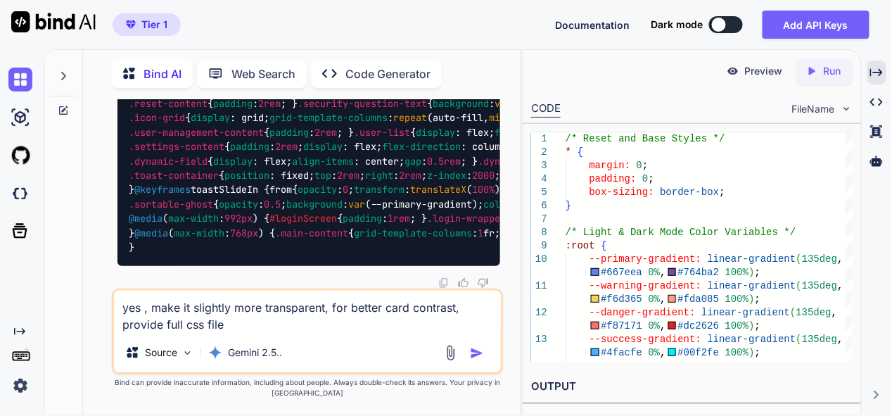
click at [477, 354] on img "button" at bounding box center [477, 353] width 14 height 14
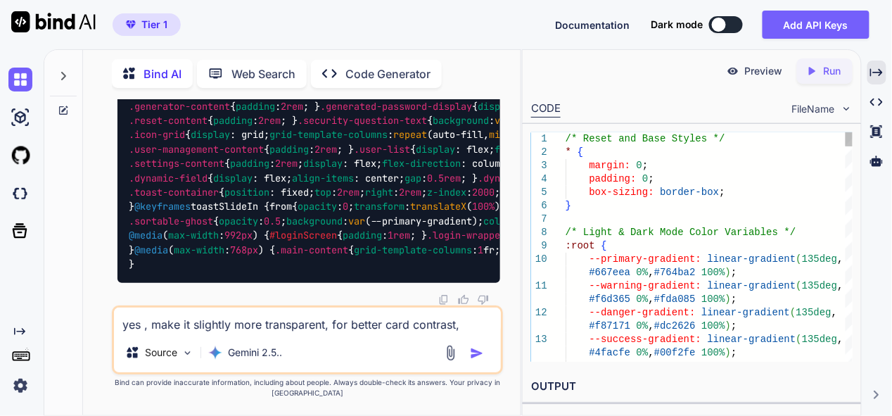
scroll to position [96414, 0]
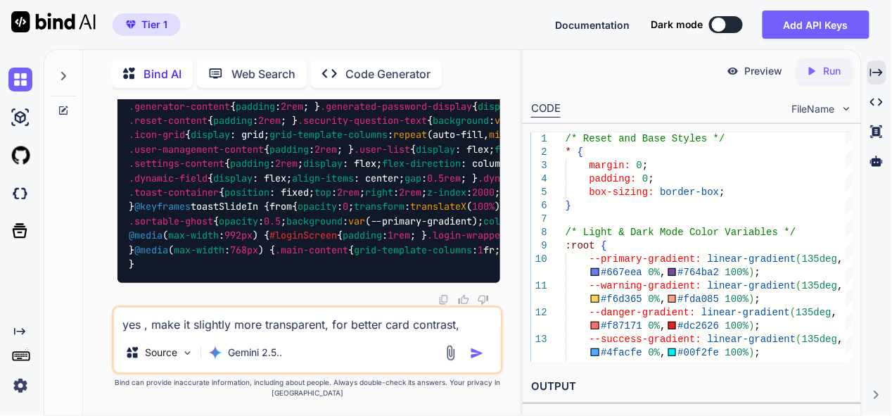
click at [272, 326] on textarea "yes , make it slightly more transparent, for better card contrast, provide full…" at bounding box center [307, 319] width 386 height 25
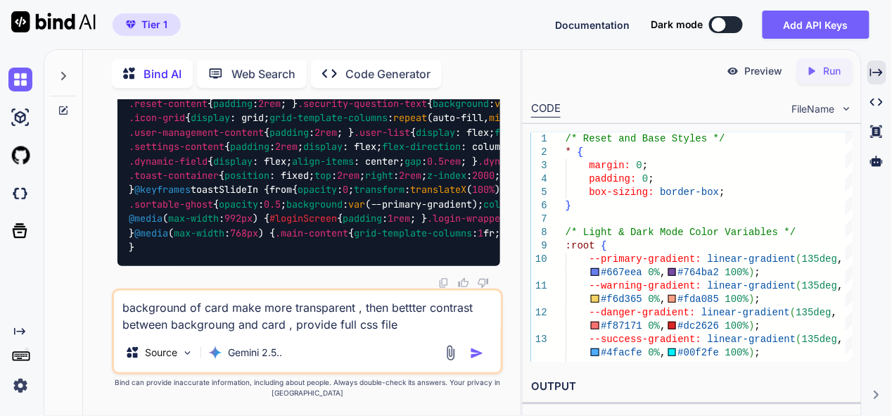
click at [478, 352] on img "button" at bounding box center [477, 353] width 14 height 14
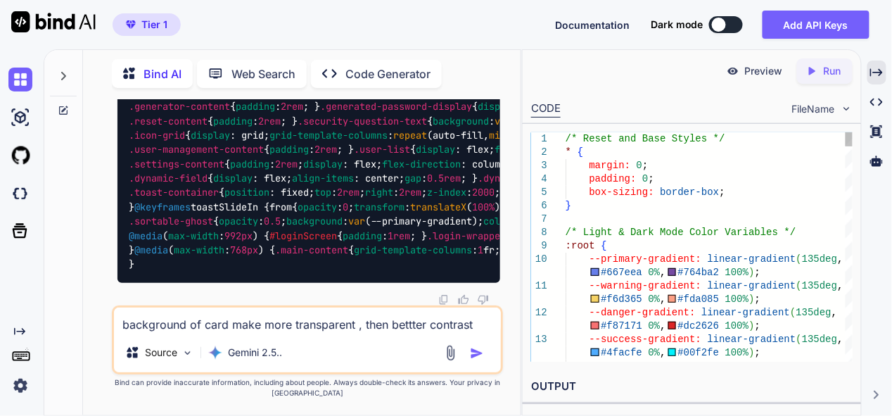
scroll to position [103622, 0]
click at [317, 321] on textarea "background of card make more transparent , then bettter contrast between backgr…" at bounding box center [307, 319] width 386 height 25
click at [473, 323] on textarea "i mean card make more white , but transparent only background" at bounding box center [307, 319] width 386 height 25
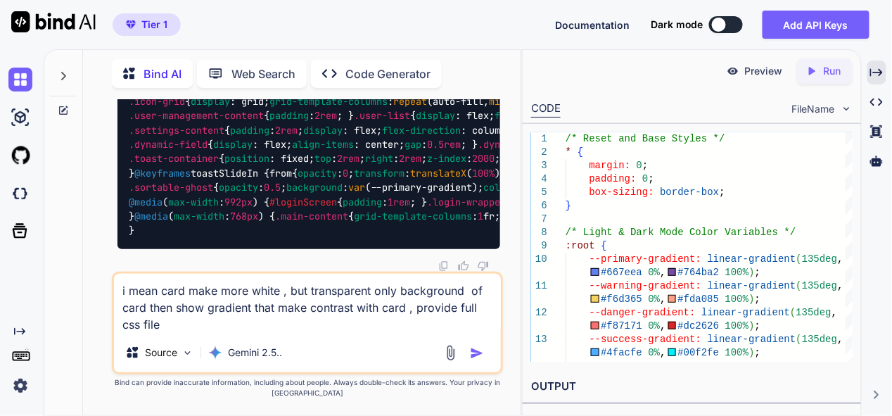
click at [485, 352] on button "button" at bounding box center [480, 353] width 20 height 14
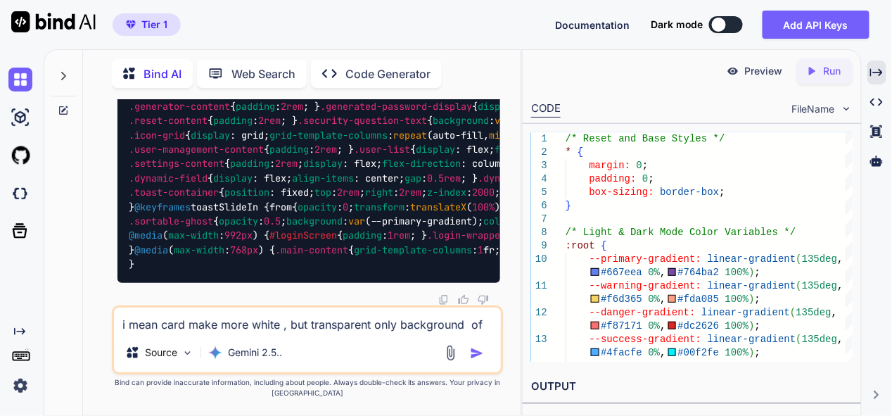
scroll to position [110884, 0]
click at [271, 321] on textarea "i mean card make more white , but transparent only background of card then show…" at bounding box center [307, 319] width 386 height 25
click at [290, 330] on textarea "i want to increase category icon on password card" at bounding box center [307, 319] width 386 height 25
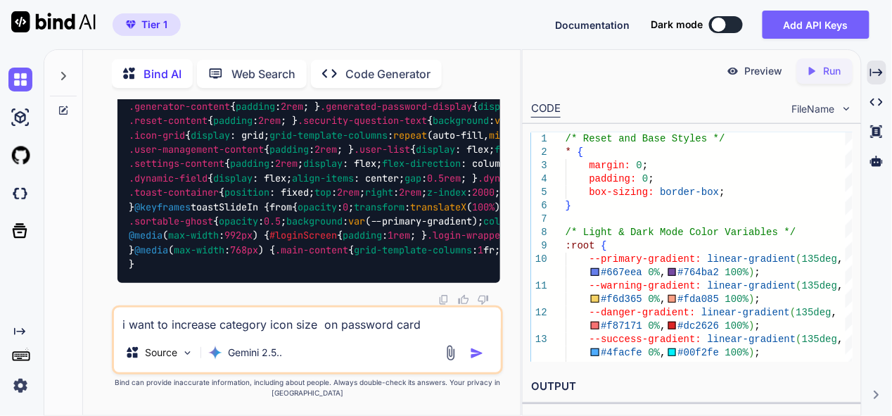
click at [445, 321] on textarea "i want to increase category icon size on password card" at bounding box center [307, 319] width 386 height 25
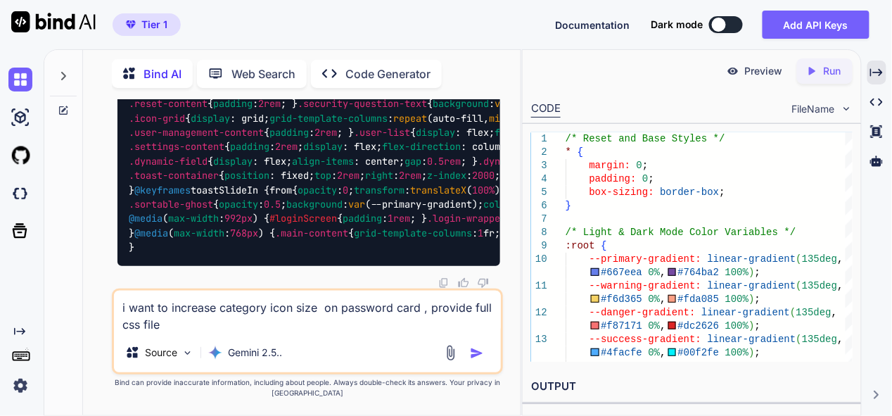
click at [477, 356] on img "button" at bounding box center [477, 353] width 14 height 14
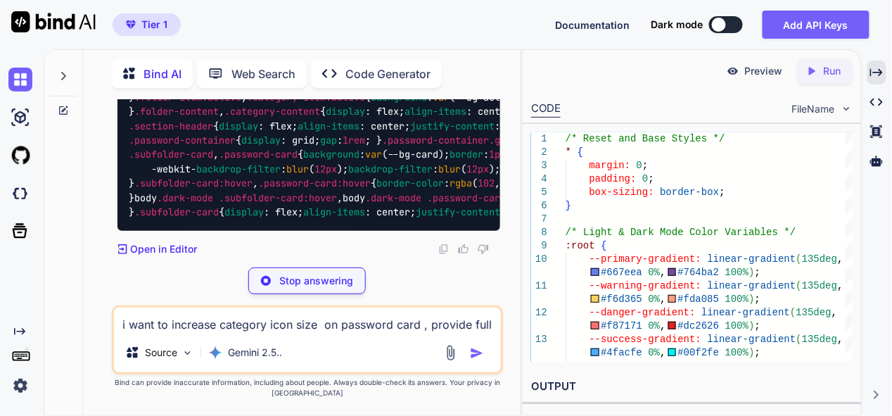
scroll to position [118208, 0]
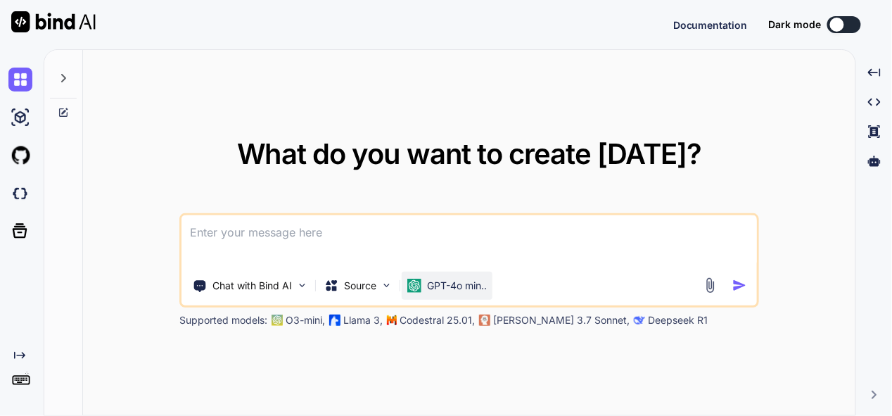
click at [463, 280] on p "GPT-4o min.." at bounding box center [457, 285] width 60 height 14
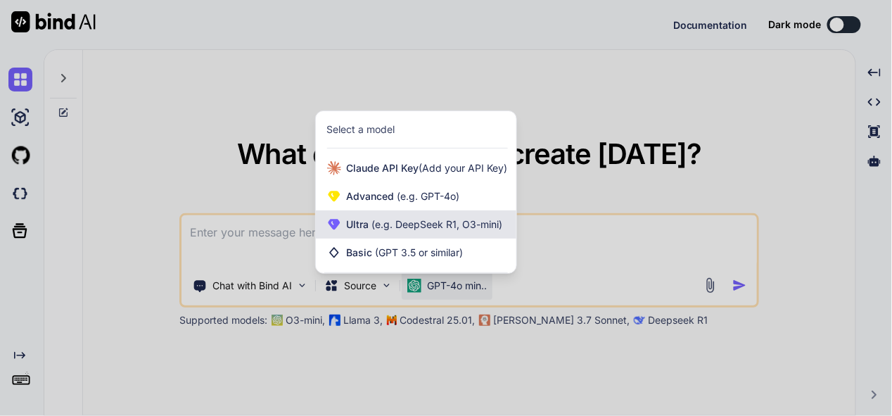
click at [455, 231] on div "Ultra (e.g. DeepSeek R1, O3-mini)" at bounding box center [416, 224] width 200 height 28
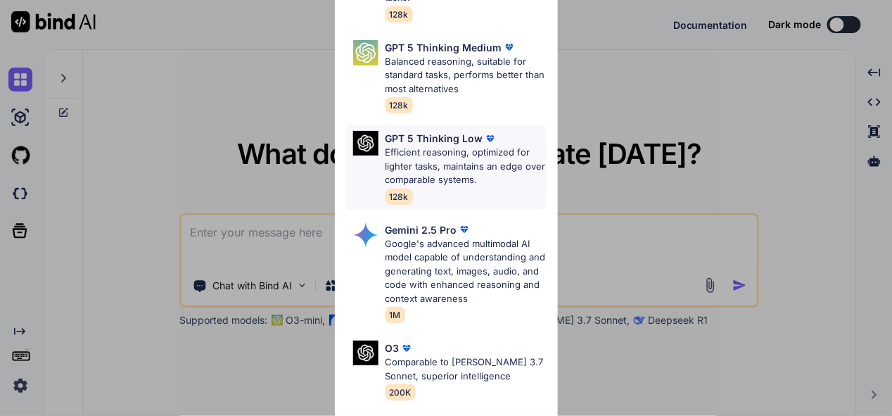
scroll to position [281, 0]
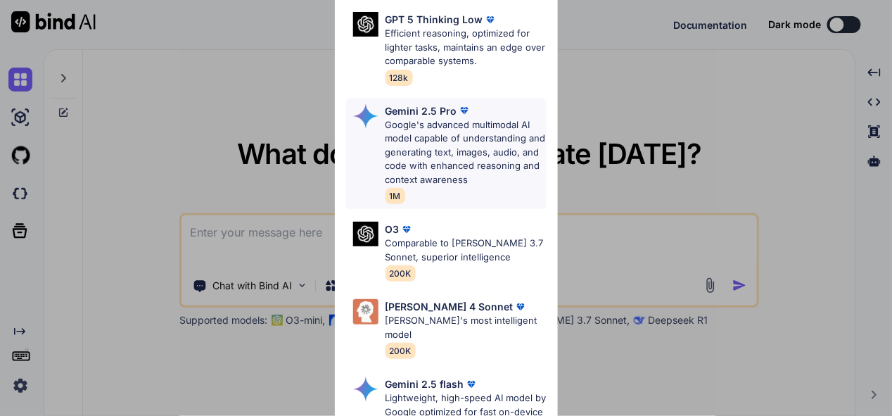
click at [446, 130] on p "Google's advanced multimodal AI model capable of understanding and generating t…" at bounding box center [465, 152] width 161 height 69
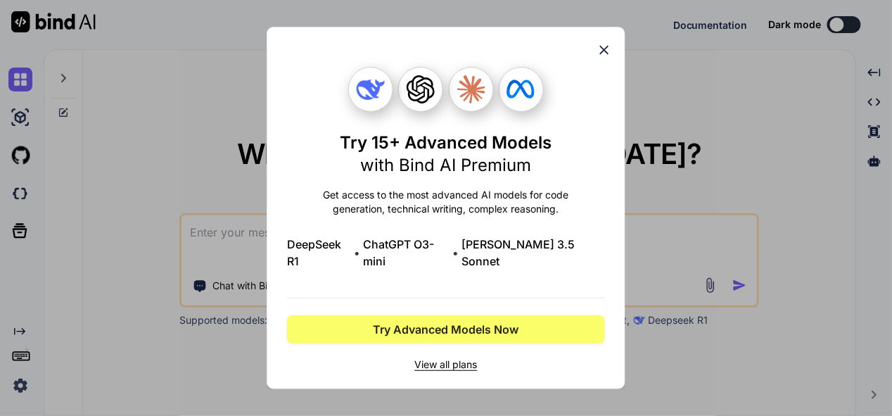
click at [610, 58] on icon at bounding box center [603, 49] width 15 height 15
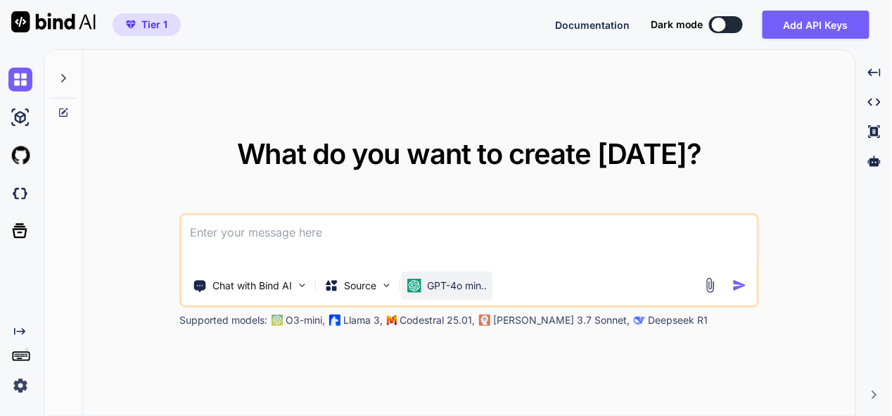
click at [435, 286] on p "GPT-4o min.." at bounding box center [457, 285] width 60 height 14
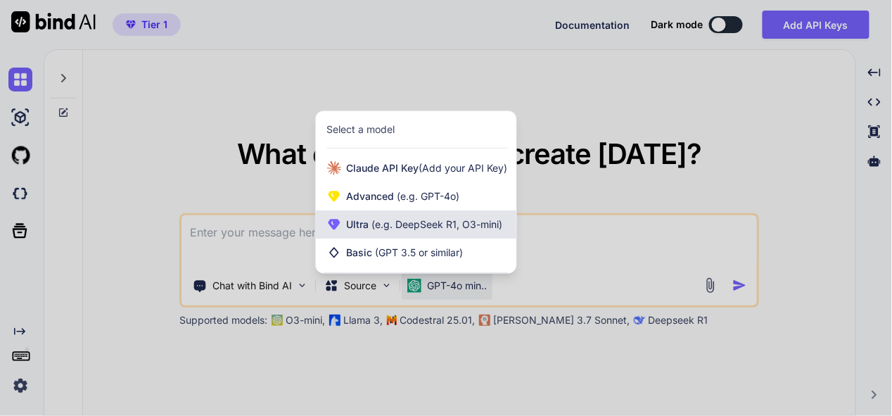
click at [432, 229] on span "(e.g. DeepSeek R1, O3-mini)" at bounding box center [436, 224] width 134 height 12
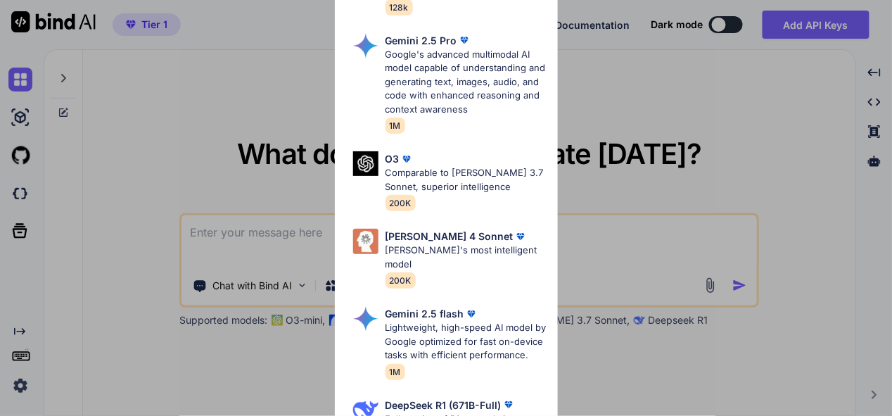
scroll to position [281, 0]
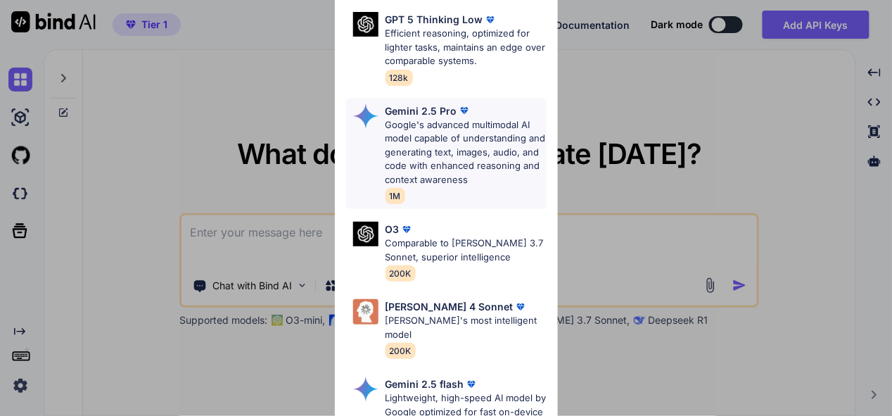
click at [448, 153] on p "Google's advanced multimodal AI model capable of understanding and generating t…" at bounding box center [465, 152] width 161 height 69
type textarea "x"
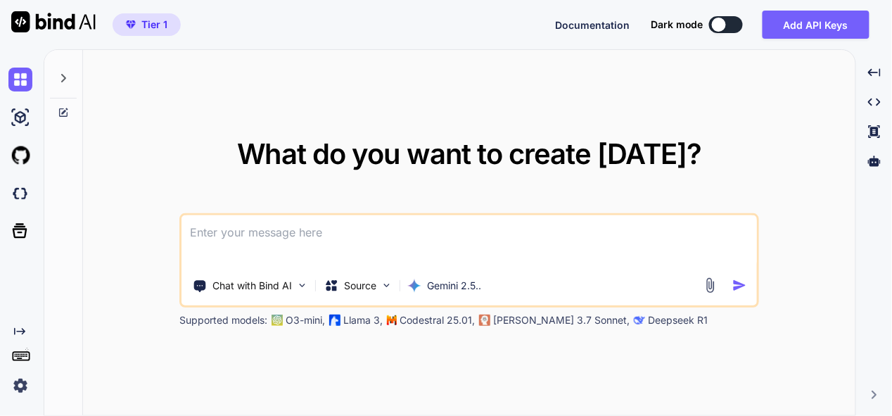
click at [379, 241] on textarea at bounding box center [468, 241] width 575 height 52
type textarea "t"
type textarea "x"
type textarea "th"
type textarea "x"
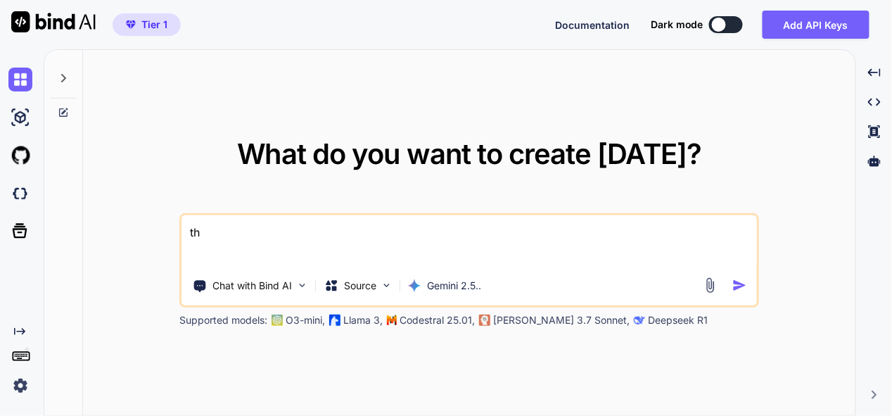
type textarea "thi"
type textarea "x"
type textarea "this"
type textarea "x"
type textarea "this"
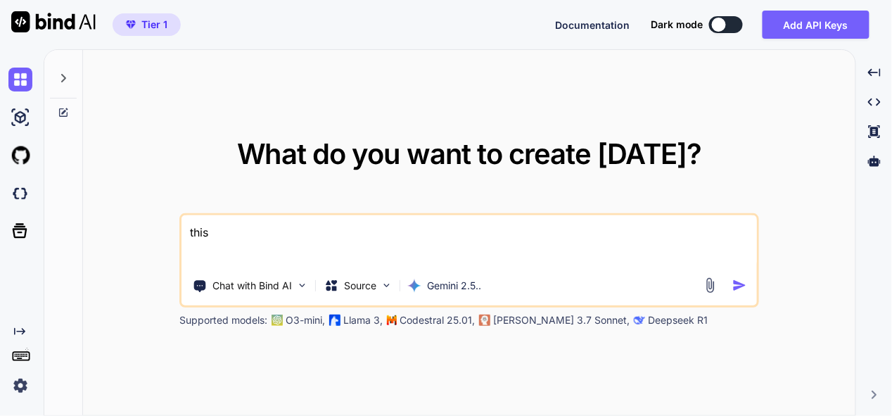
type textarea "x"
type textarea "this i"
type textarea "x"
type textarea "this is"
type textarea "x"
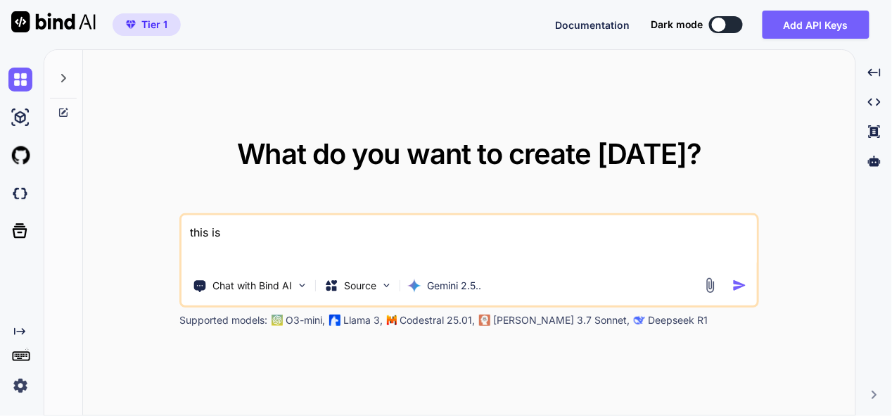
type textarea "this is"
type textarea "x"
type textarea "this is m"
type textarea "x"
type textarea "this is my"
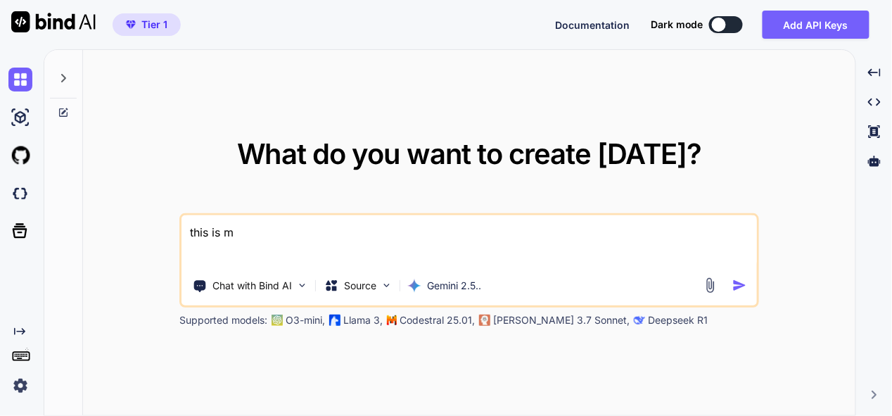
type textarea "x"
type textarea "this is my"
type textarea "x"
type textarea "this is my t"
type textarea "x"
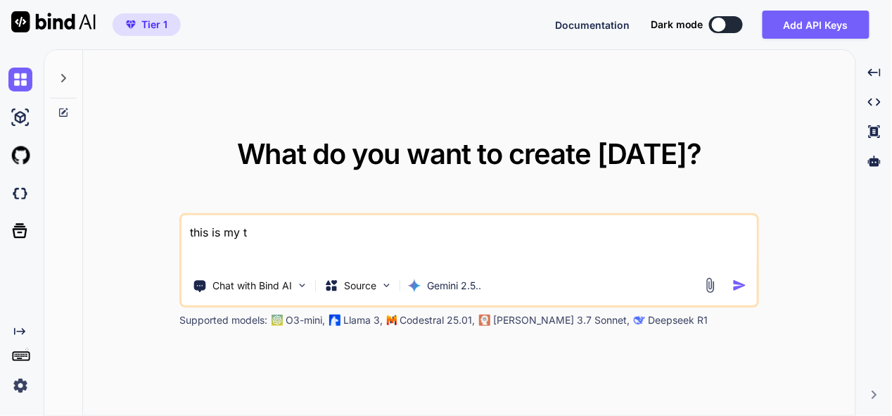
type textarea "this is my to"
type textarea "x"
type textarea "this is my too"
type textarea "x"
type textarea "this is my tool"
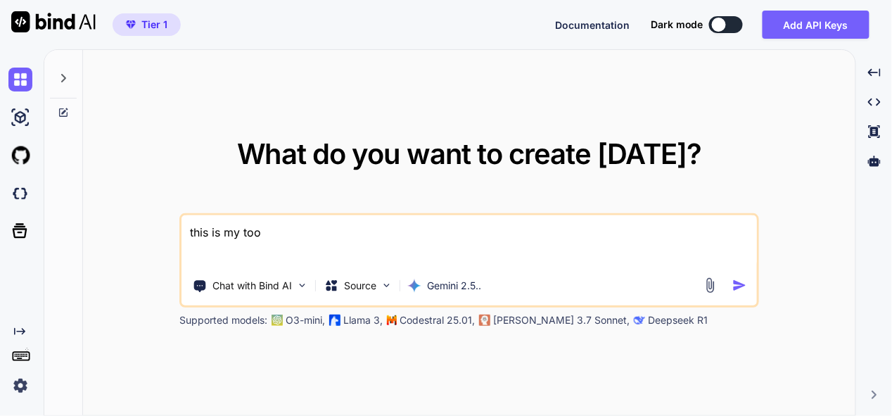
type textarea "x"
type textarea "this is my tool"
type textarea "x"
type textarea "this is my tool ,"
type textarea "x"
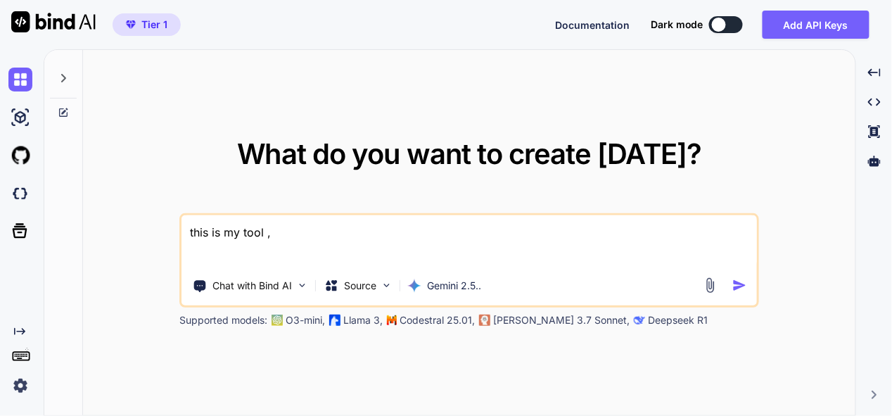
type textarea "this is my tool ,"
type textarea "x"
type textarea "this is my tool , i"
type textarea "x"
type textarea "this is my tool , i"
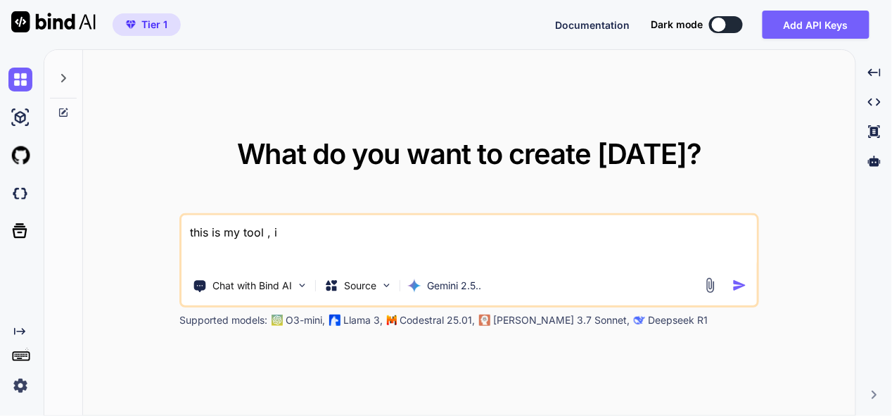
type textarea "x"
type textarea "this is my tool , i w"
type textarea "x"
type textarea "this is my tool , i wa"
type textarea "x"
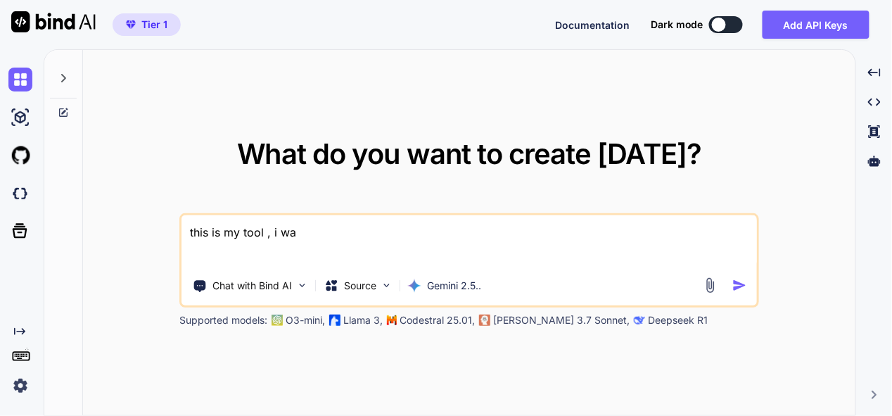
type textarea "this is my tool , i wan"
type textarea "x"
type textarea "this is my tool , i want"
type textarea "x"
type textarea "this is my tool , i want"
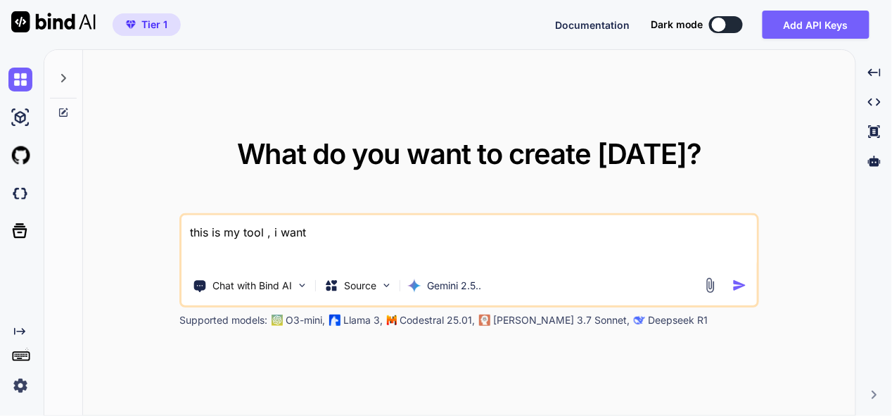
type textarea "x"
type textarea "this is my tool , i want u"
type textarea "x"
type textarea "this is my tool , i want us"
type textarea "x"
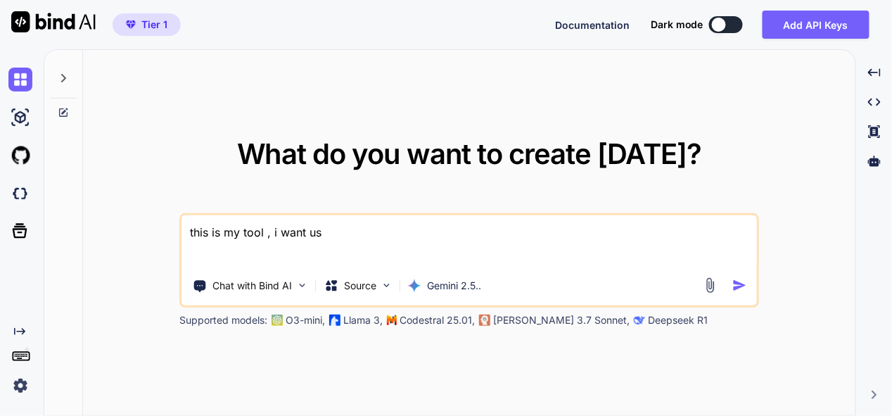
type textarea "this is my tool , i want use"
type textarea "x"
type textarea "this is my tool , i want user"
type textarea "x"
type textarea "this is my tool , i want user"
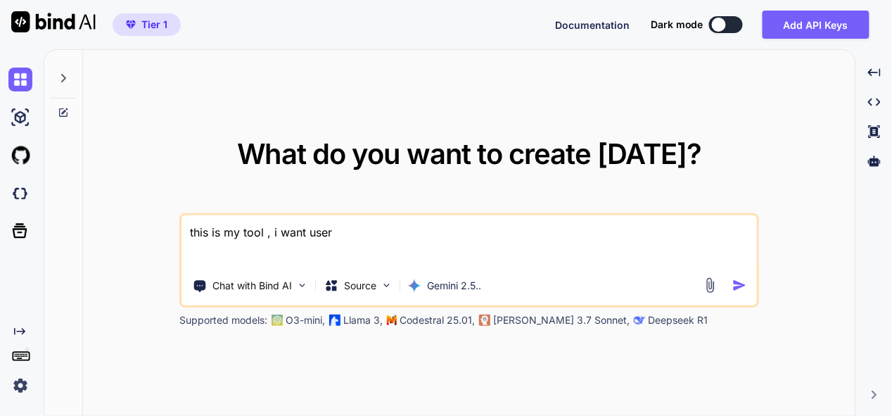
type textarea "x"
type textarea "this is my tool , i want user c"
type textarea "x"
type textarea "this is my tool , i want user ca"
type textarea "x"
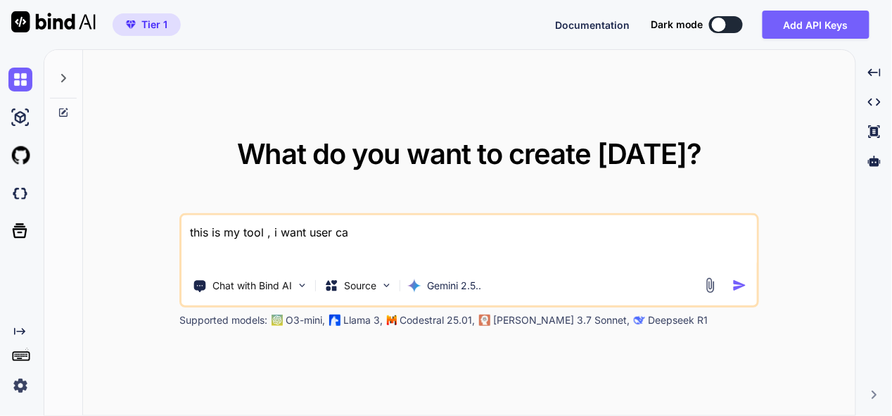
type textarea "this is my tool , i want user can"
type textarea "x"
type textarea "this is my tool , i want user can"
type textarea "x"
type textarea "this is my tool , i want user can p"
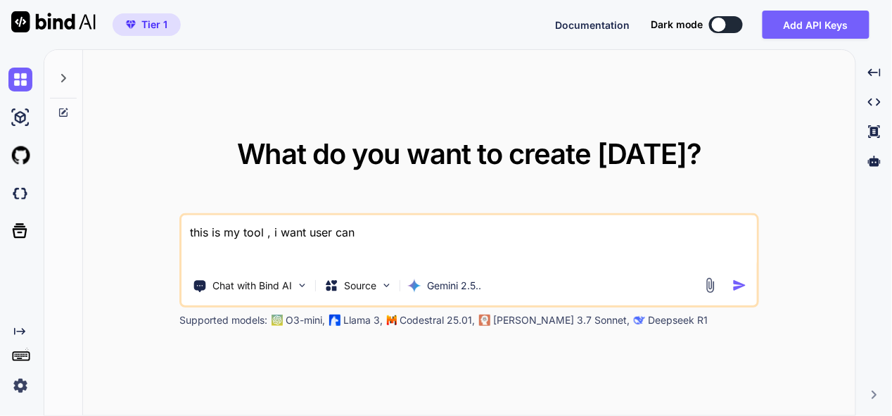
type textarea "x"
type textarea "this is my tool , i want user can pr"
type textarea "x"
type textarea "this is my tool , i want user can pro"
type textarea "x"
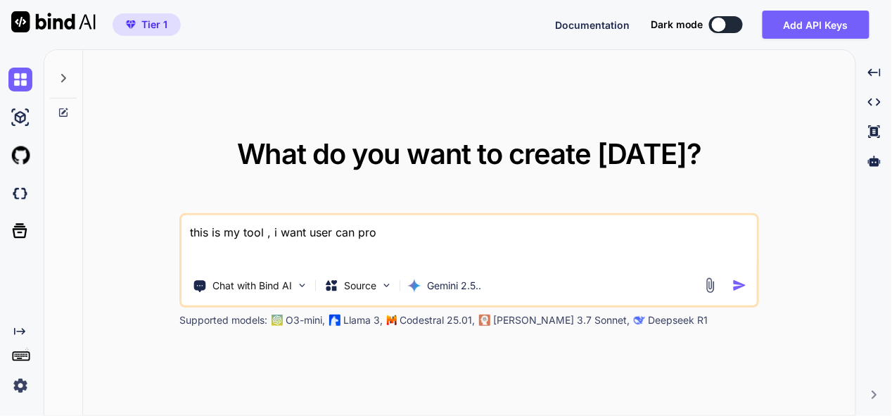
type textarea "this is my tool , i want user can prot"
type textarea "x"
type textarea "this is my tool , i want user can prote"
type textarea "x"
type textarea "this is my tool , i want user can protec"
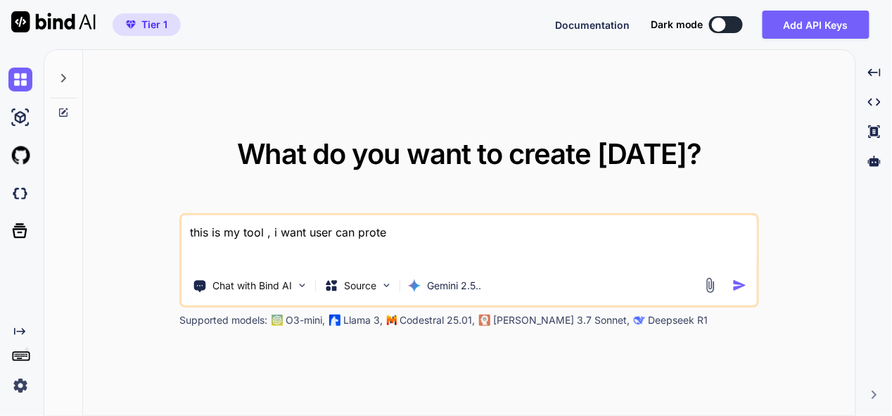
type textarea "x"
type textarea "this is my tool , i want user can protect"
type textarea "x"
type textarea "this is my tool , i want user can protect"
type textarea "x"
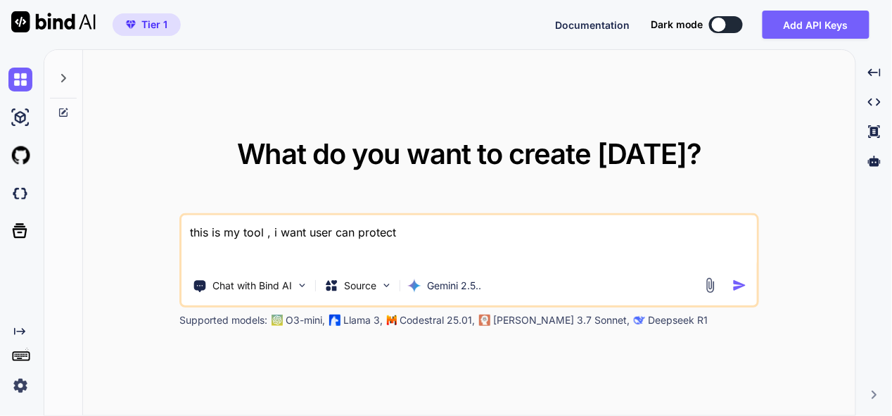
type textarea "this is my tool , i want user can protect t"
type textarea "x"
type textarea "this is my tool , i want user can protect th"
type textarea "x"
type textarea "this is my tool , i want user can protect the"
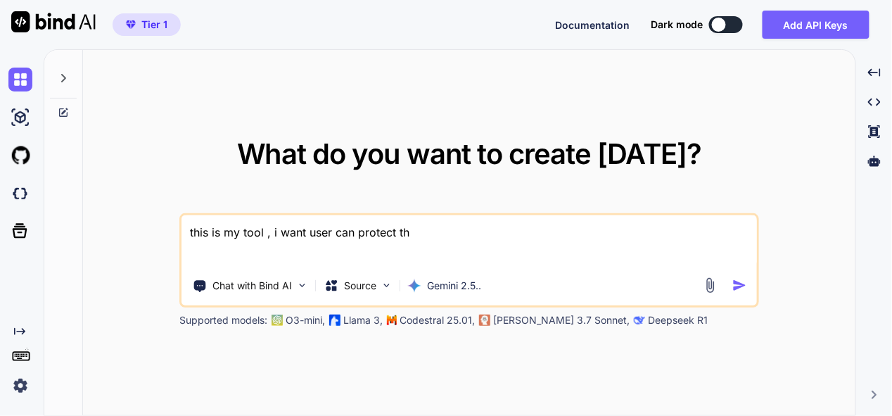
type textarea "x"
type textarea "this is my tool , i want user can protect thei"
type textarea "x"
type textarea "this is my tool , i want user can protect their"
type textarea "x"
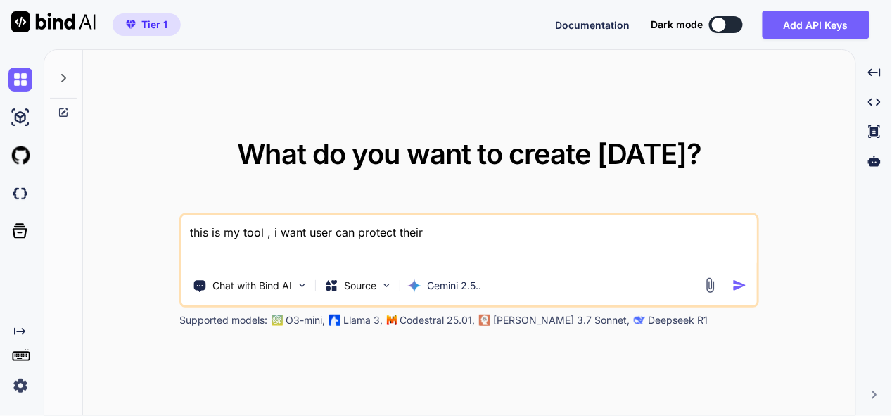
type textarea "this is my tool , i want user can protect their"
type textarea "x"
type textarea "this is my tool , i want user can protect their a"
type textarea "x"
type textarea "this is my tool , i want user can protect their ac"
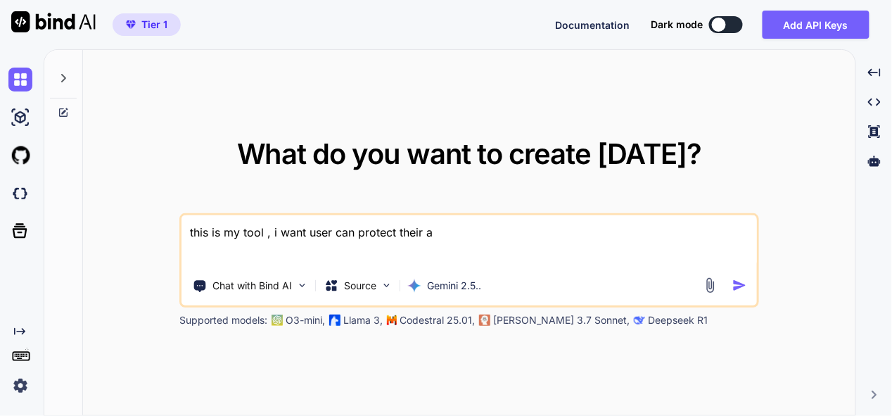
type textarea "x"
type textarea "this is my tool , i want user can protect their acc"
type textarea "x"
type textarea "this is my tool , i want user can protect their acco"
type textarea "x"
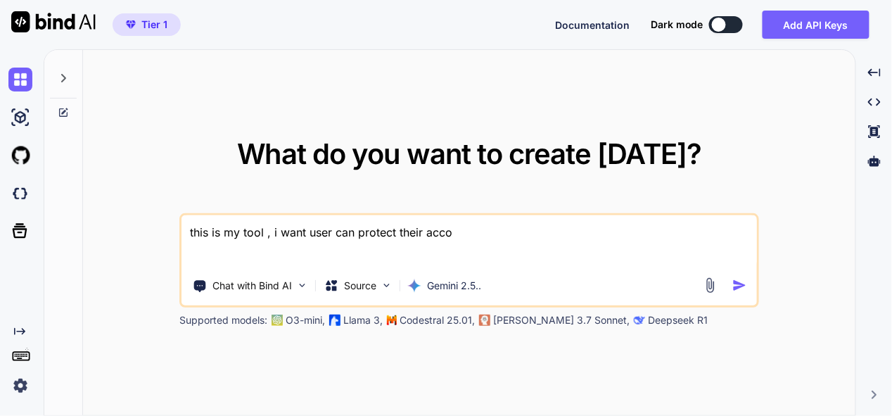
type textarea "this is my tool , i want user can protect their accou"
type textarea "x"
type textarea "this is my tool , i want user can protect their accoun"
type textarea "x"
type textarea "this is my tool , i want user can protect their account"
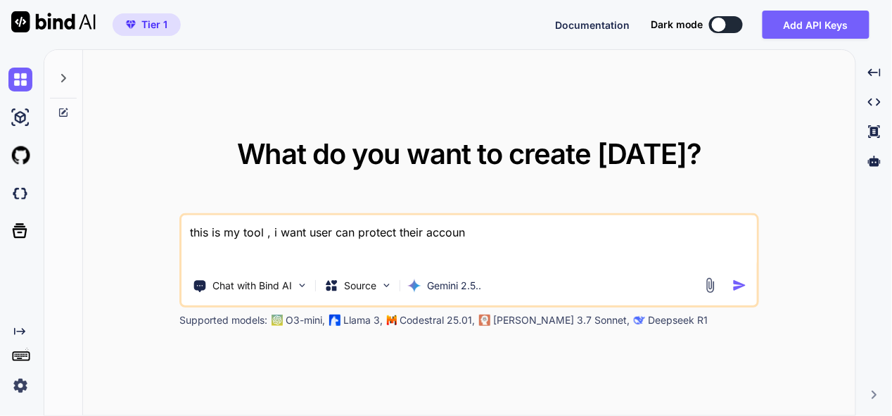
type textarea "x"
type textarea "this is my tool , i want user can protect their account"
type textarea "x"
type textarea "this is my tool , i want user can protect their account t"
type textarea "x"
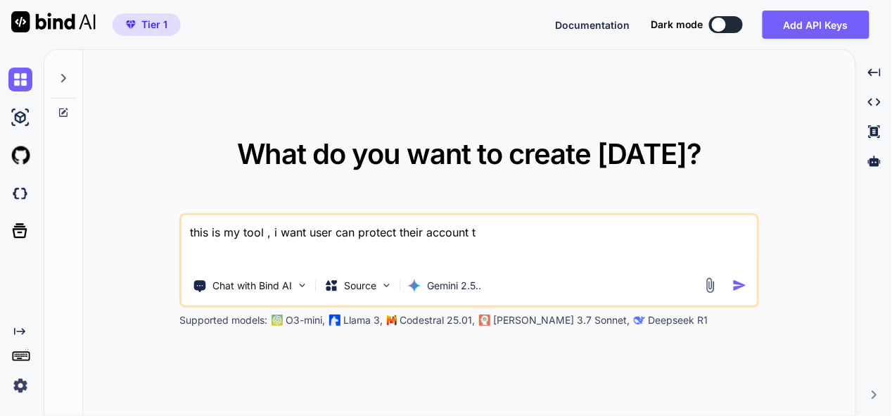
type textarea "this is my tool , i want user can protect their account th"
type textarea "x"
type textarea "this is my tool , i want user can protect their account thr"
type textarea "x"
type textarea "this is my tool , i want user can protect their account thro"
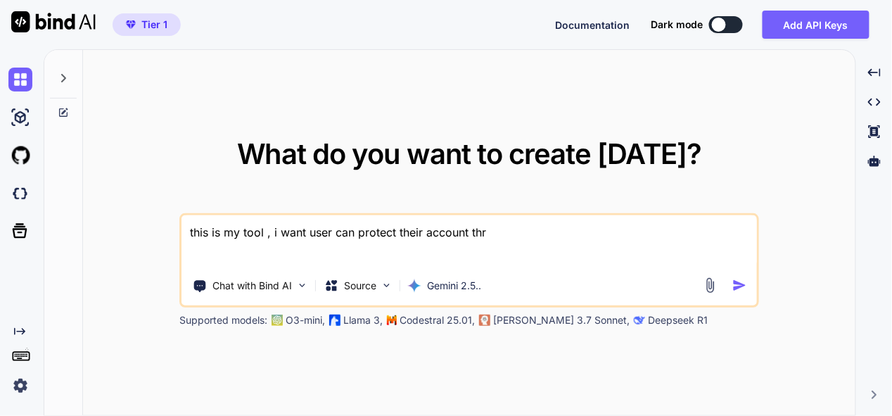
type textarea "x"
type textarea "this is my tool , i want user can protect their account throu"
type textarea "x"
type textarea "this is my tool , i want user can protect their account throug"
type textarea "x"
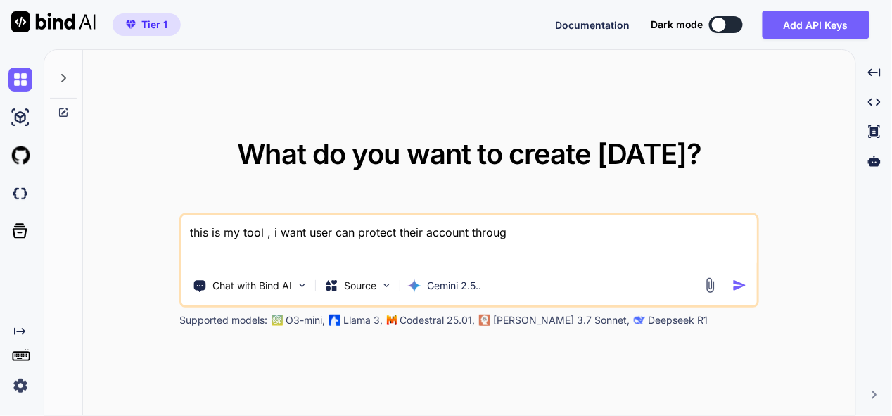
type textarea "this is my tool , i want user can protect their account through"
type textarea "x"
type textarea "this is my tool , i want user can protect their account through"
type textarea "x"
type textarea "this is my tool , i want user can protect their account through s"
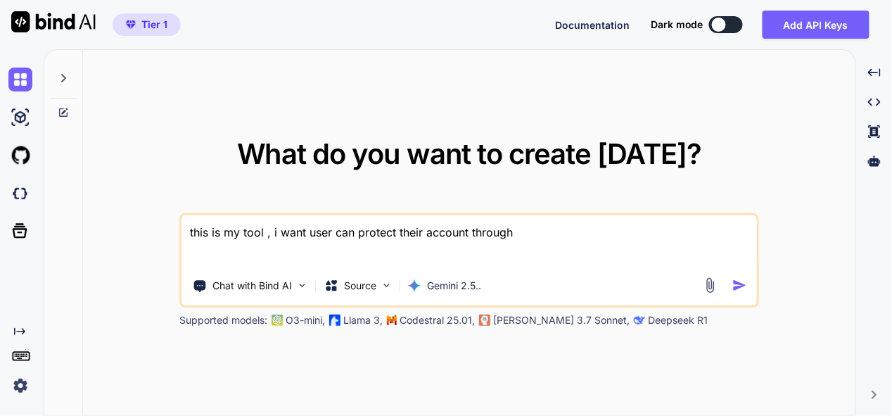
type textarea "x"
type textarea "this is my tool , i want user can protect their account through se"
type textarea "x"
type textarea "this is my tool , i want user can protect their account through set"
type textarea "x"
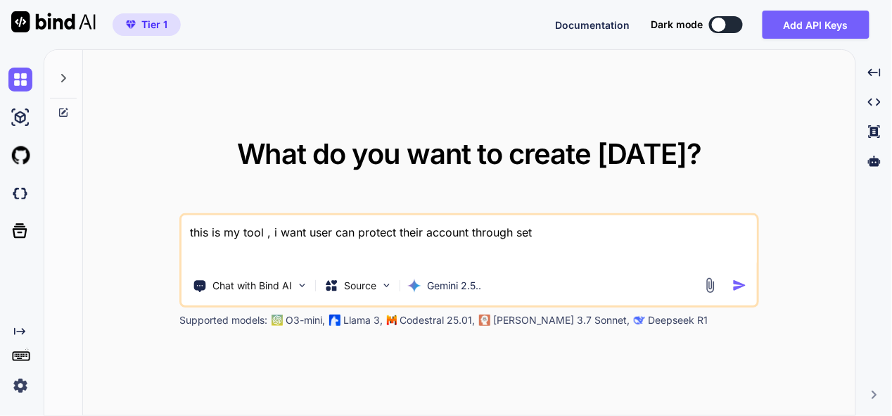
type textarea "this is my tool , i want user can protect their account through sett"
type textarea "x"
type textarea "this is my tool , i want user can protect their account through setti"
type textarea "x"
type textarea "this is my tool , i want user can protect their account through settin"
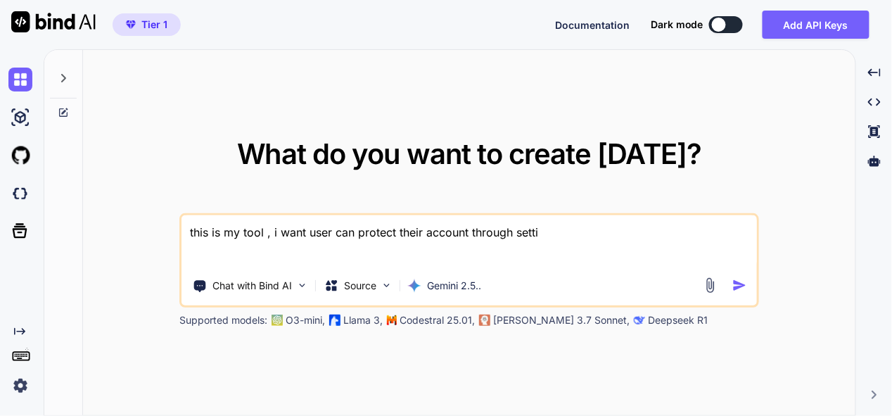
type textarea "x"
type textarea "this is my tool , i want user can protect their account through setting"
type textarea "x"
type textarea "this is my tool , i want user can protect their account through settings"
type textarea "x"
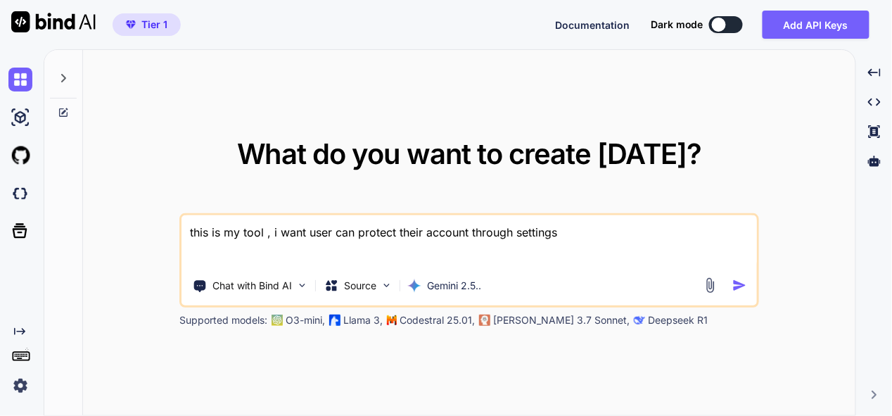
type textarea "this is my tool , i want user can protect their account through settings"
type textarea "x"
type textarea "this is my tool , i want user can protect their account through settings ,"
type textarea "x"
type textarea "this is my tool , i want user can protect their account through settings ,"
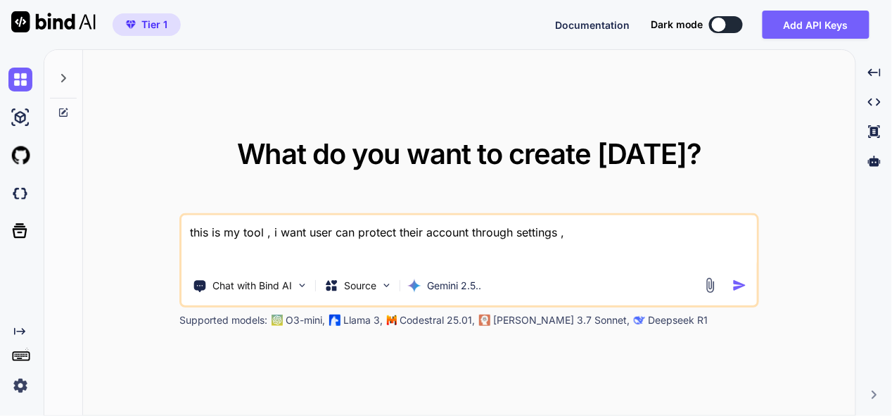
type textarea "x"
type textarea "this is my tool , i want user can protect their account through settings , i"
type textarea "x"
type textarea "this is my tool , i want user can protect their account through settings , in"
type textarea "x"
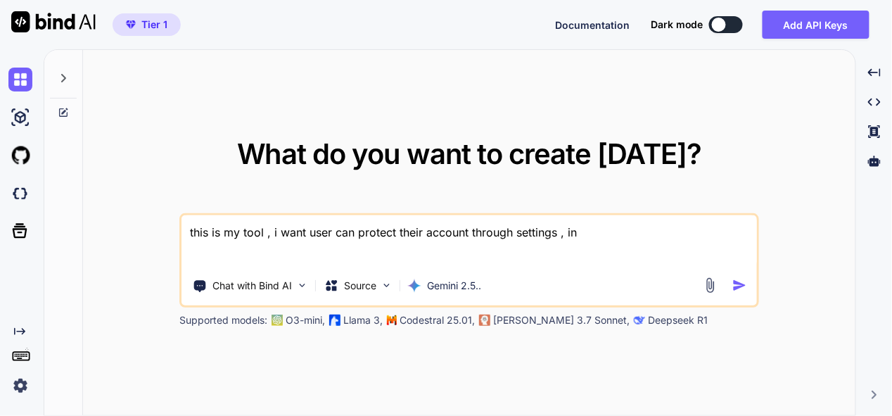
type textarea "this is my tool , i want user can protect their account through settings , in"
type textarea "x"
type textarea "this is my tool , i want user can protect their account through settings , in s"
type textarea "x"
type textarea "this is my tool , i want user can protect their account through settings , in se"
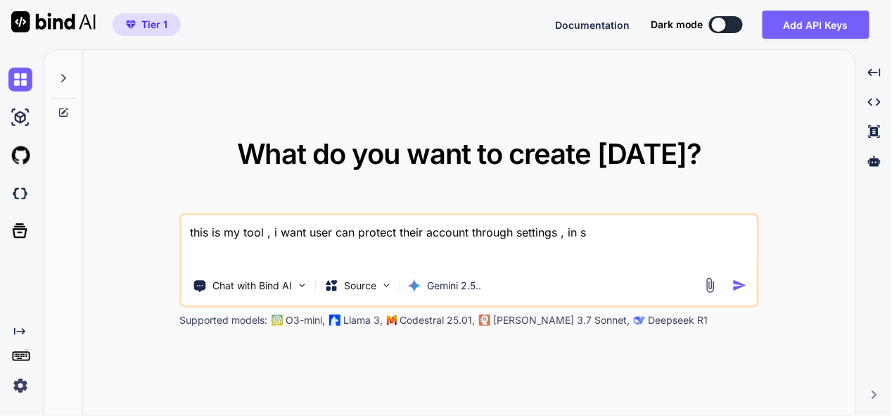
type textarea "x"
type textarea "this is my tool , i want user can protect their account through settings , in s…"
type textarea "x"
type textarea "this is my tool , i want user can protect their account through settings , in s…"
type textarea "x"
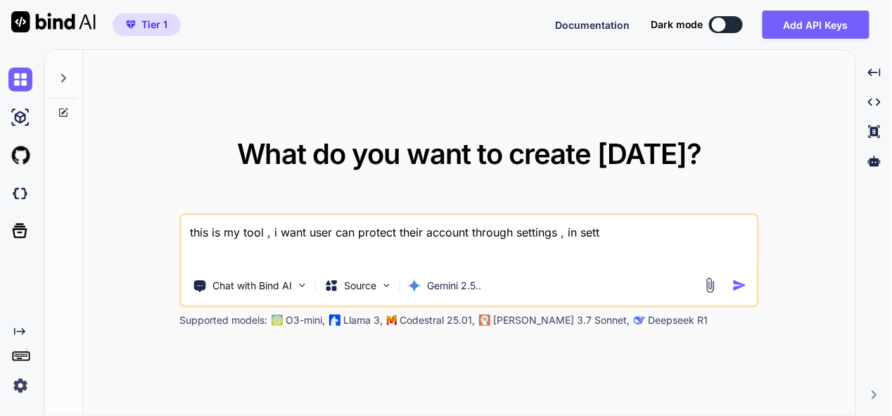
type textarea "this is my tool , i want user can protect their account through settings , in s…"
type textarea "x"
type textarea "this is my tool , i want user can protect their account through settings , in s…"
type textarea "x"
type textarea "this is my tool , i want user can protect their account through settings , in s…"
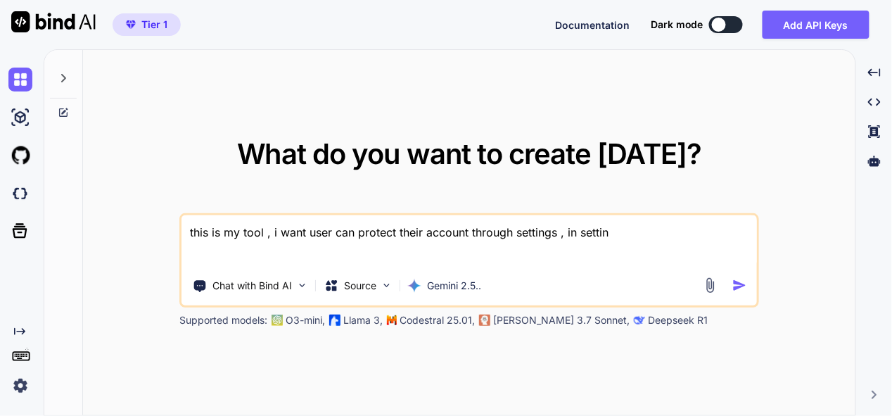
type textarea "x"
type textarea "this is my tool , i want user can protect their account through settings , in s…"
type textarea "x"
type textarea "this is my tool , i want user can protect their account through settings , in s…"
type textarea "x"
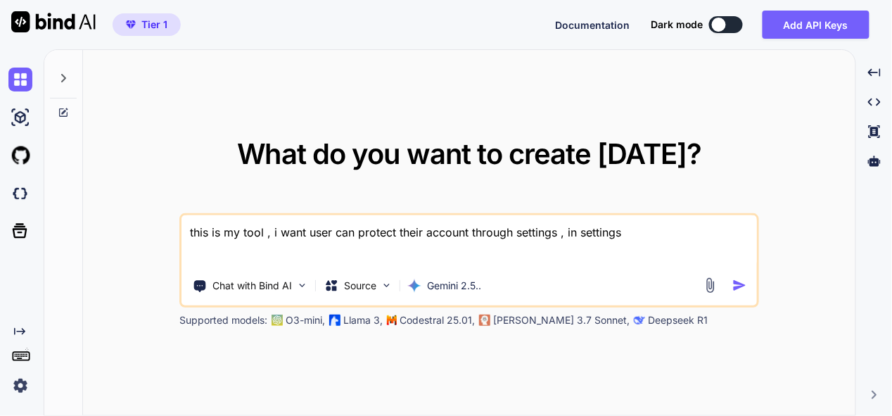
type textarea "this is my tool , i want user can protect their account through settings , in s…"
type textarea "x"
type textarea "this is my tool , i want user can protect their account through settings , in s…"
type textarea "x"
type textarea "this is my tool , i want user can protect their account through settings , in s…"
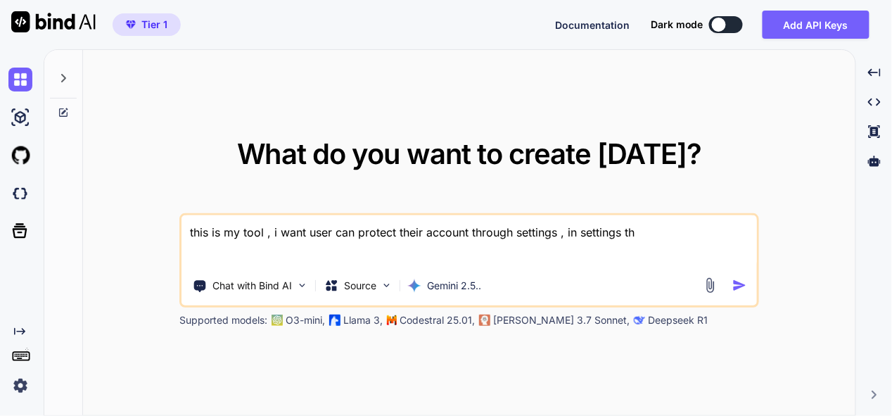
type textarea "x"
type textarea "this is my tool , i want user can protect their account through settings , in s…"
type textarea "x"
type textarea "this is my tool , i want user can protect their account through settings , in s…"
type textarea "x"
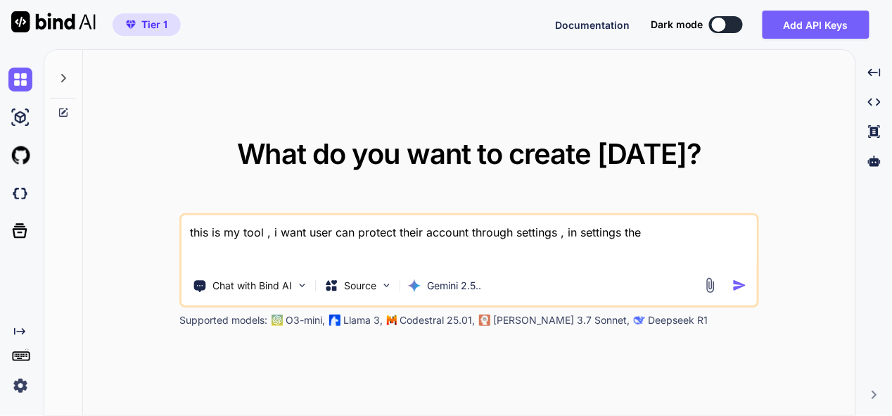
type textarea "this is my tool , i want user can protect their account through settings , in s…"
type textarea "x"
type textarea "this is my tool , i want user can protect their account through settings , in s…"
type textarea "x"
type textarea "this is my tool , i want user can protect their account through settings , in s…"
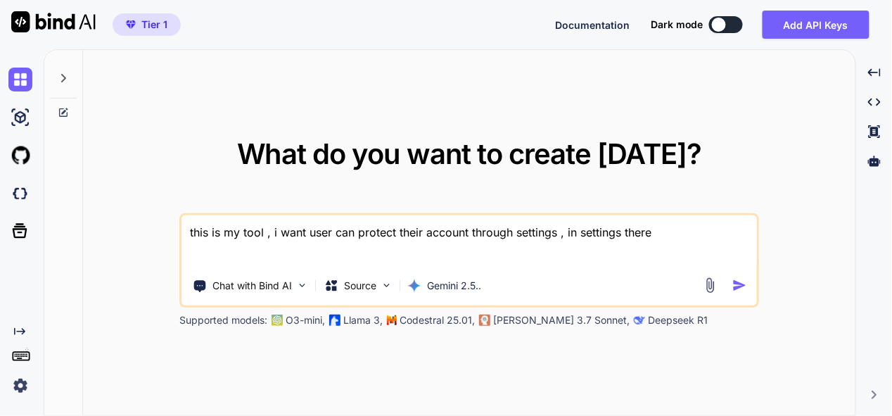
type textarea "x"
type textarea "this is my tool , i want user can protect their account through settings , in s…"
type textarea "x"
type textarea "this is my tool , i want user can protect their account through settings , in s…"
type textarea "x"
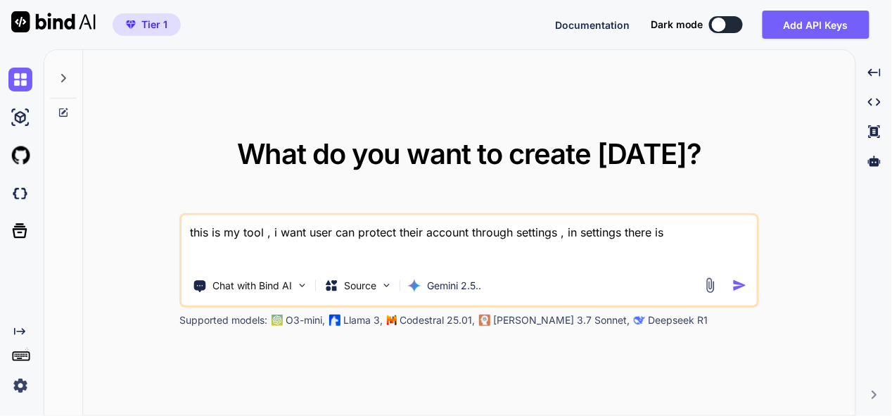
type textarea "this is my tool , i want user can protect their account through settings , in s…"
type textarea "x"
type textarea "this is my tool , i want user can protect their account through settings , in s…"
type textarea "x"
type textarea "this is my tool , i want user can protect their account through settings , in s…"
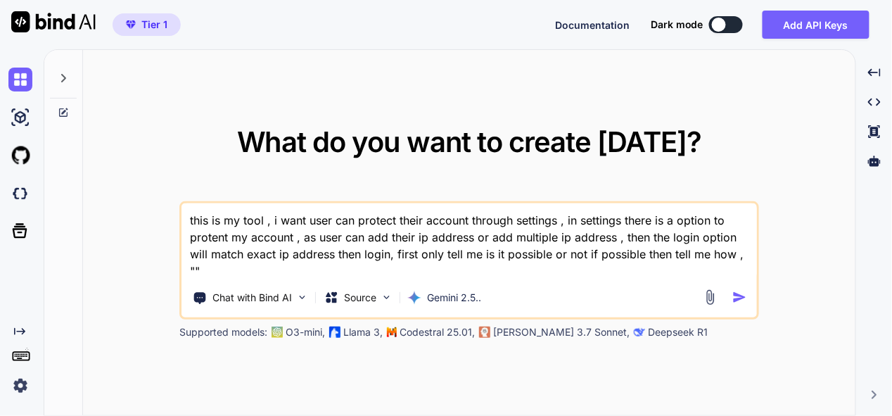
paste textarea "here is php code - "<?php // backend.php // --- CONFIGURATION --- define('ADMIN…"
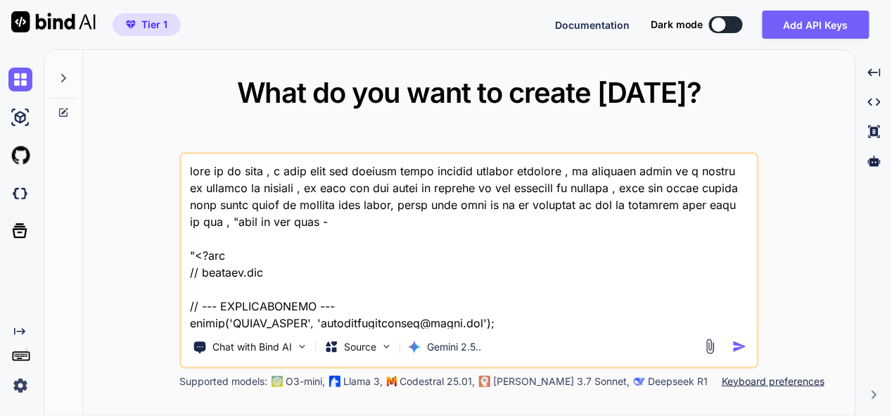
scroll to position [45869, 0]
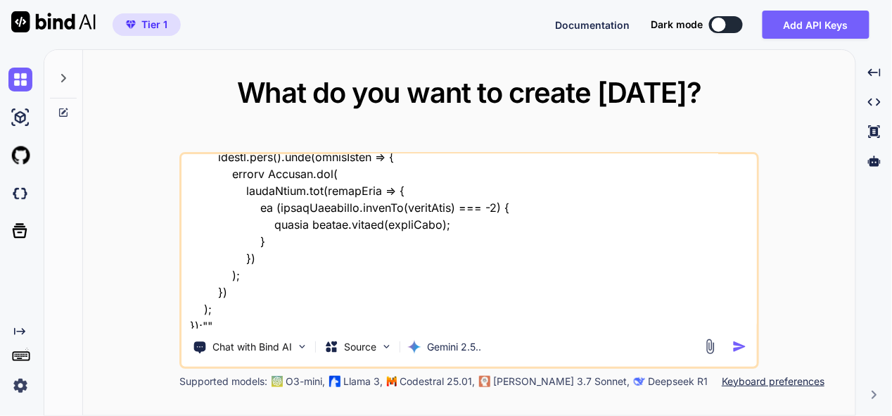
click at [737, 346] on img "button" at bounding box center [739, 346] width 15 height 15
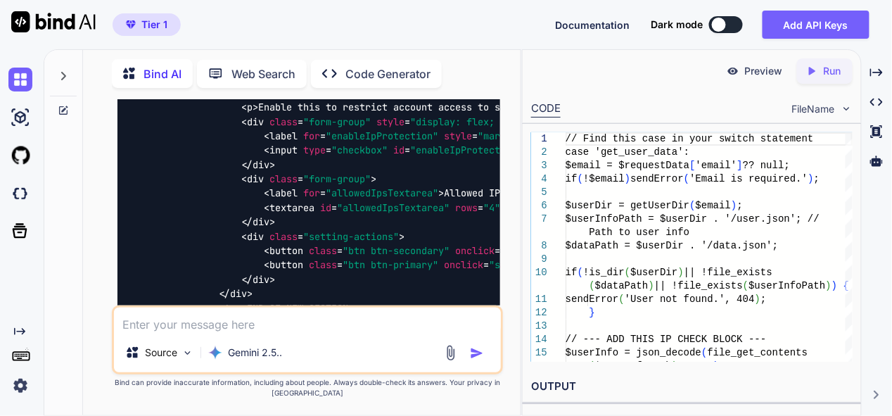
scroll to position [27496, 0]
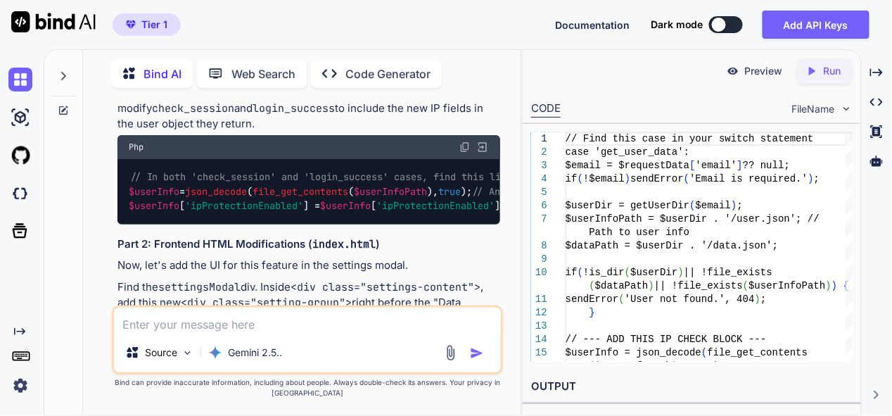
click at [280, 333] on textarea at bounding box center [307, 319] width 386 height 25
click at [476, 352] on img "button" at bounding box center [477, 353] width 14 height 14
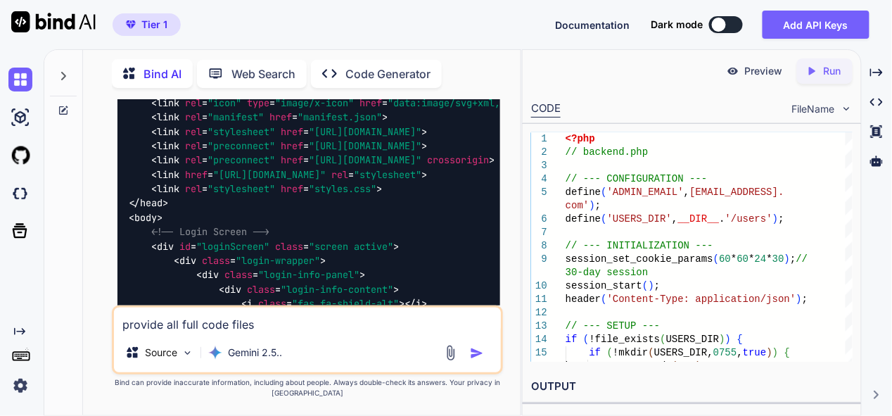
scroll to position [30246, 0]
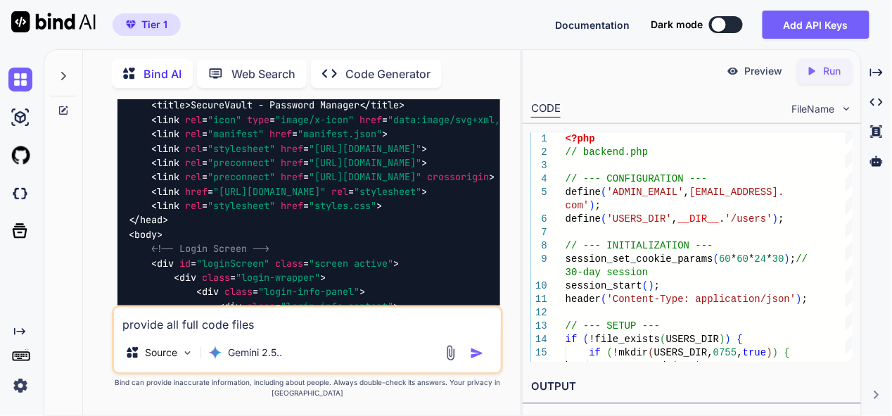
click at [878, 72] on icon at bounding box center [876, 72] width 13 height 8
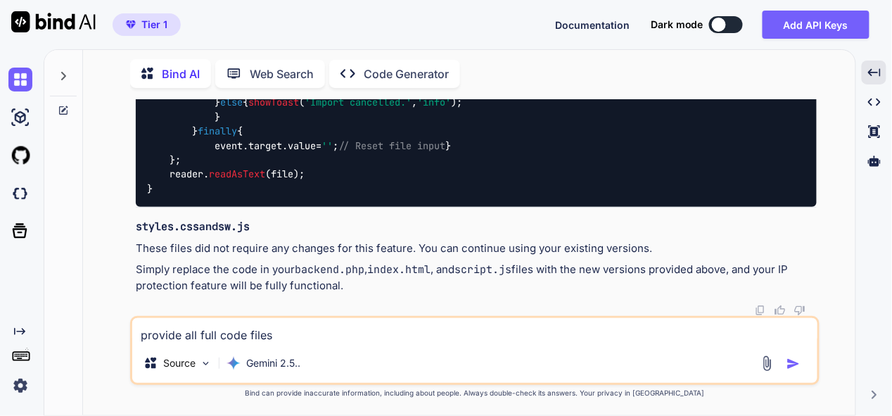
scroll to position [17878, 0]
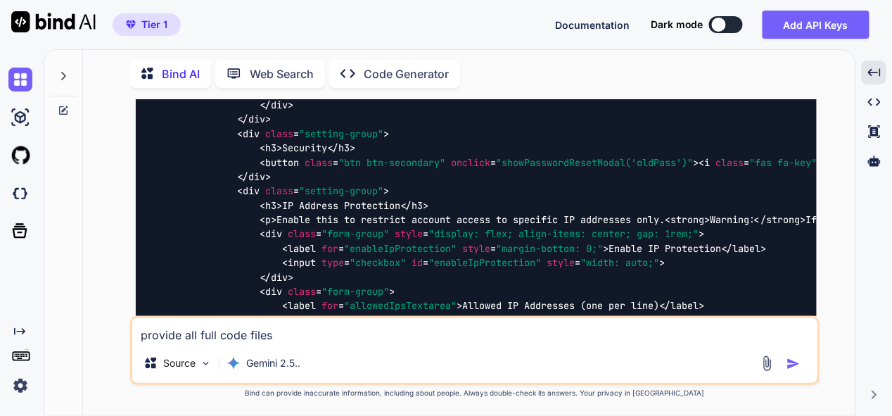
scroll to position [22238, 0]
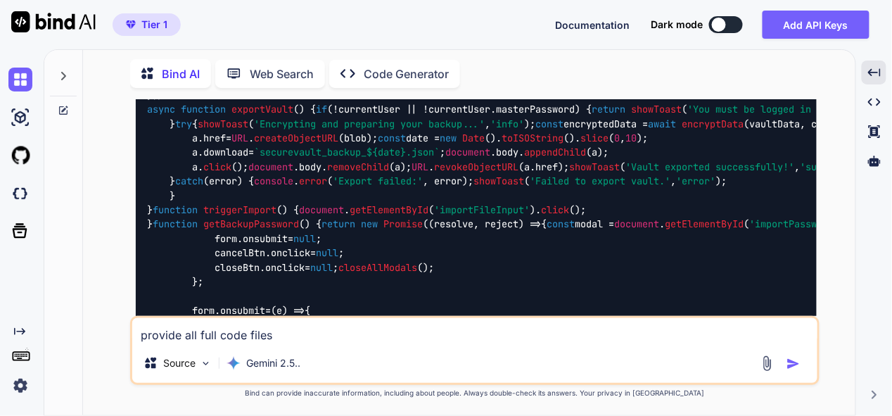
scroll to position [29200, 0]
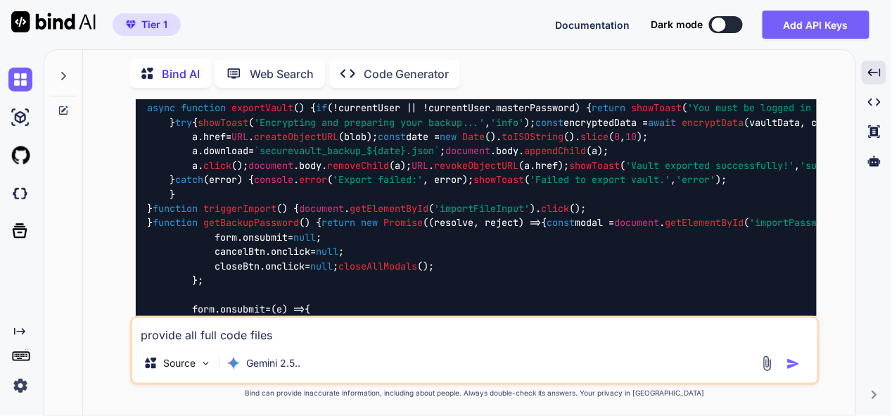
drag, startPoint x: 783, startPoint y: 199, endPoint x: 776, endPoint y: 201, distance: 7.3
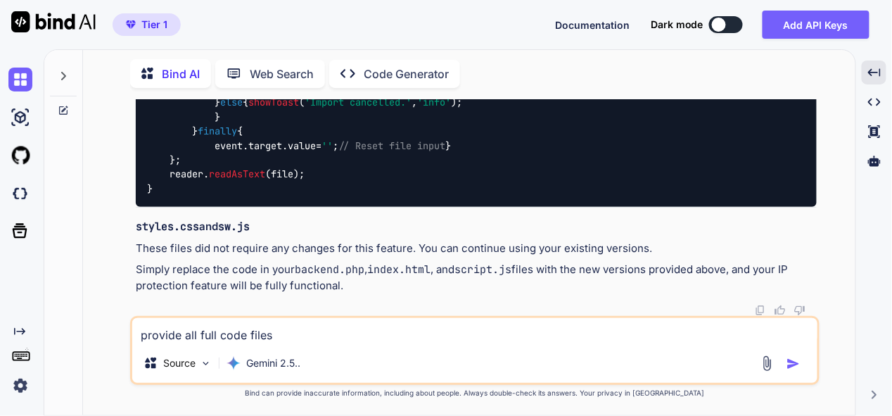
scroll to position [45202, 0]
click at [346, 337] on textarea "provide all full code files" at bounding box center [474, 330] width 685 height 25
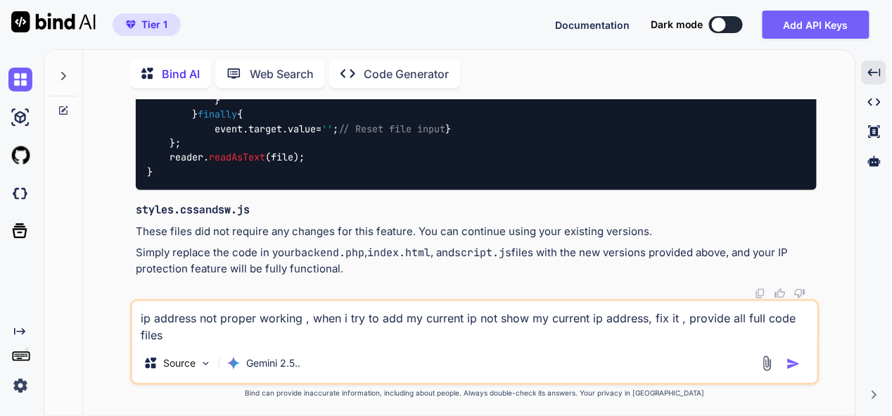
click at [795, 360] on img "button" at bounding box center [793, 364] width 14 height 14
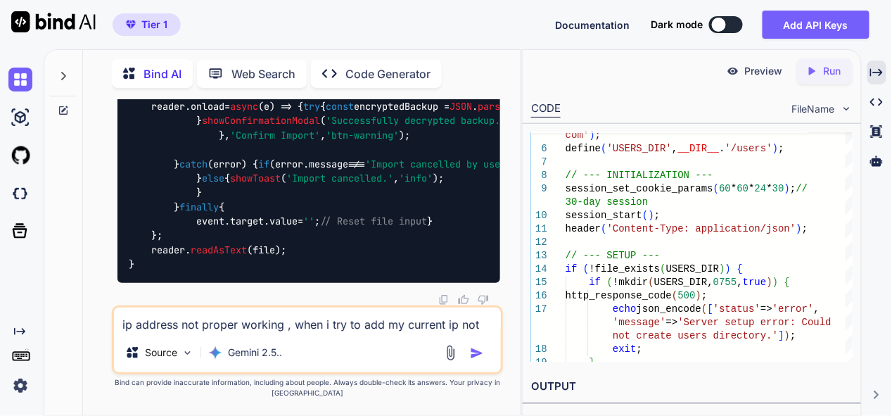
scroll to position [58330, 0]
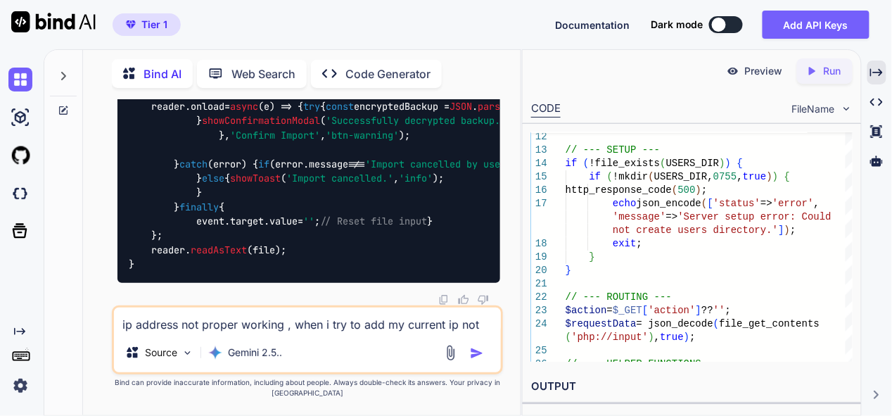
click at [255, 321] on textarea "ip address not proper working , when i try to add my current ip not show my cur…" at bounding box center [307, 319] width 386 height 25
paste textarea "Add My Current IP"
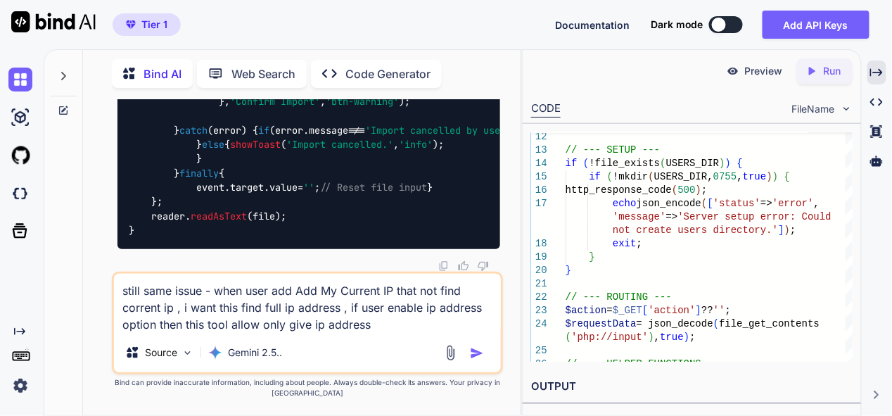
click at [259, 321] on textarea "still same issue - when user add Add My Current IP that not find corrent ip , i…" at bounding box center [307, 303] width 386 height 59
click at [419, 325] on textarea "still same issue - when user add Add My Current IP that not find corrent ip , i…" at bounding box center [307, 303] width 386 height 59
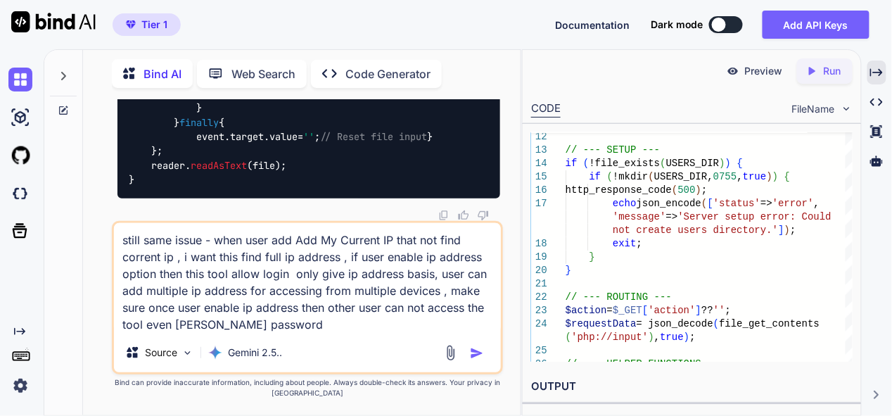
click at [210, 324] on textarea "still same issue - when user add Add My Current IP that not find corrent ip , i…" at bounding box center [307, 278] width 386 height 110
click at [360, 313] on textarea "still same issue - when user add Add My Current IP that not find corrent ip , i…" at bounding box center [307, 278] width 386 height 110
click at [356, 324] on textarea "still same issue - when user add Add My Current IP that not find corrent ip , i…" at bounding box center [307, 278] width 386 height 110
click at [480, 352] on img "button" at bounding box center [477, 353] width 14 height 14
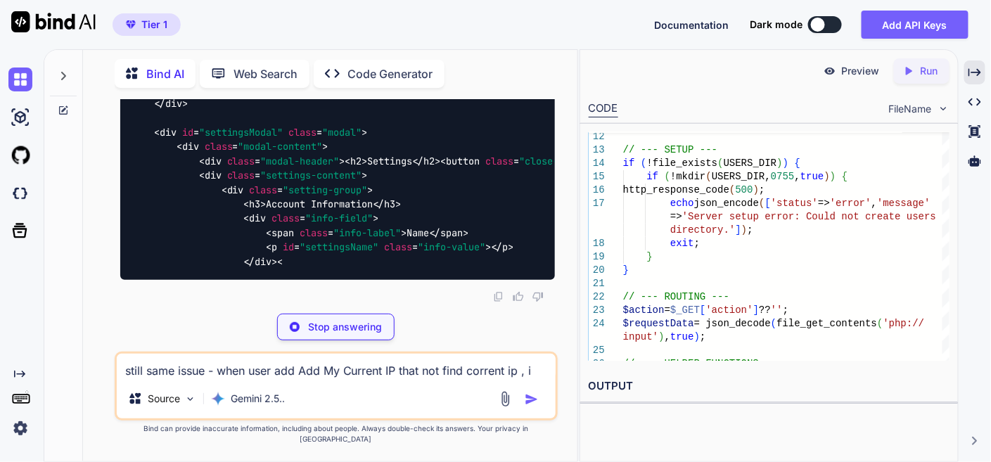
scroll to position [83006, 0]
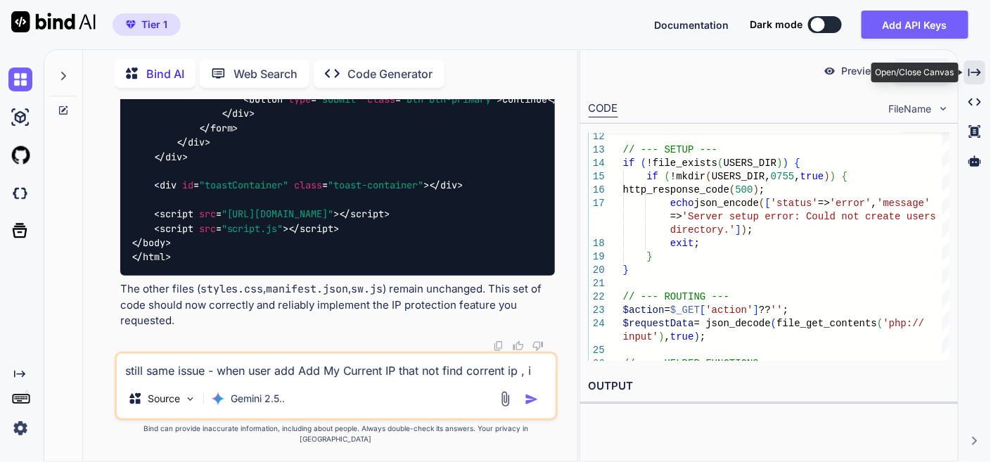
click at [891, 68] on div "Created with Pixso." at bounding box center [974, 72] width 21 height 24
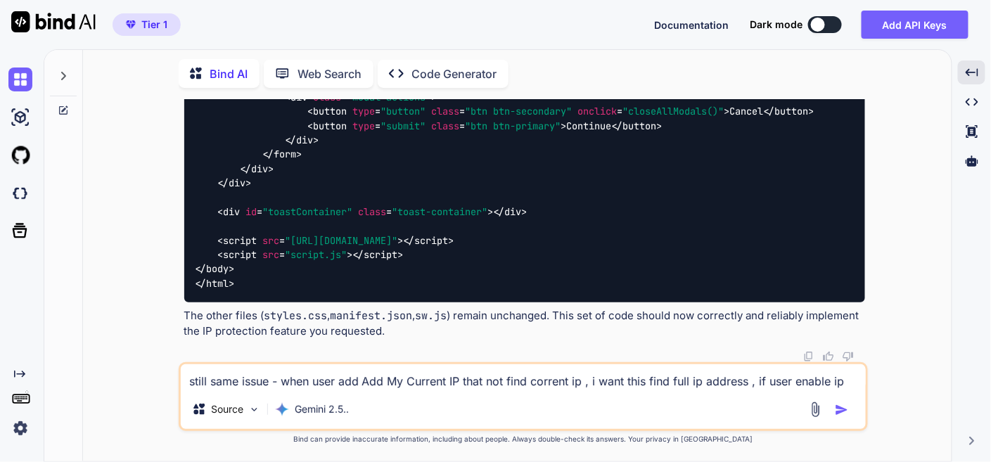
scroll to position [73737, 0]
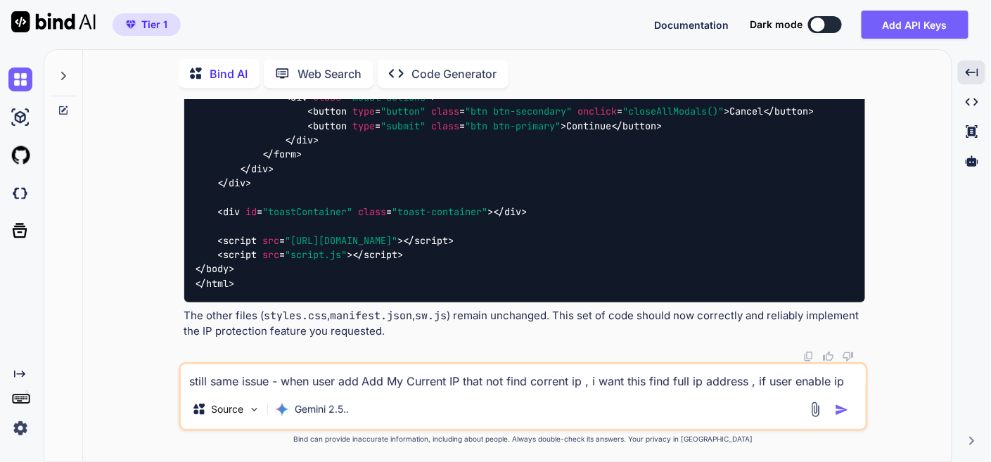
scroll to position [94520, 0]
click at [458, 385] on textarea "still same issue - when user add Add My Current IP that not find corrent ip , i…" at bounding box center [523, 376] width 685 height 25
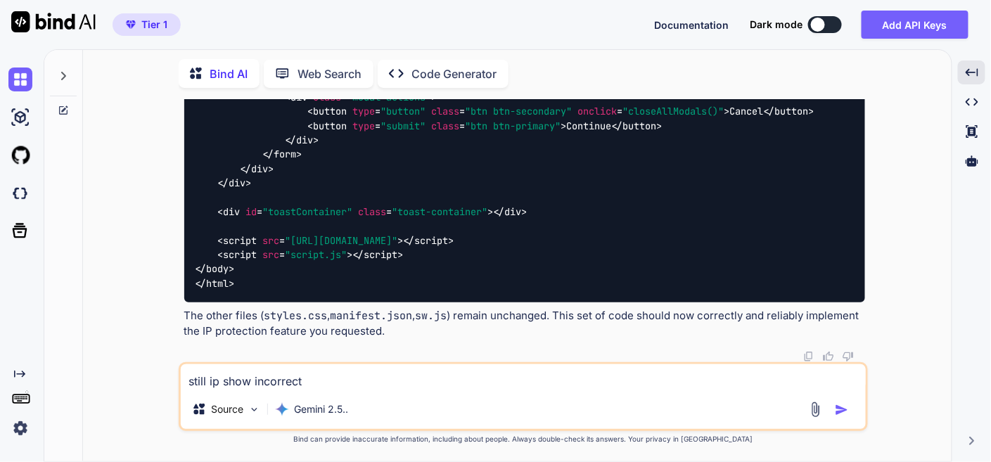
click at [835, 407] on img "button" at bounding box center [842, 410] width 14 height 14
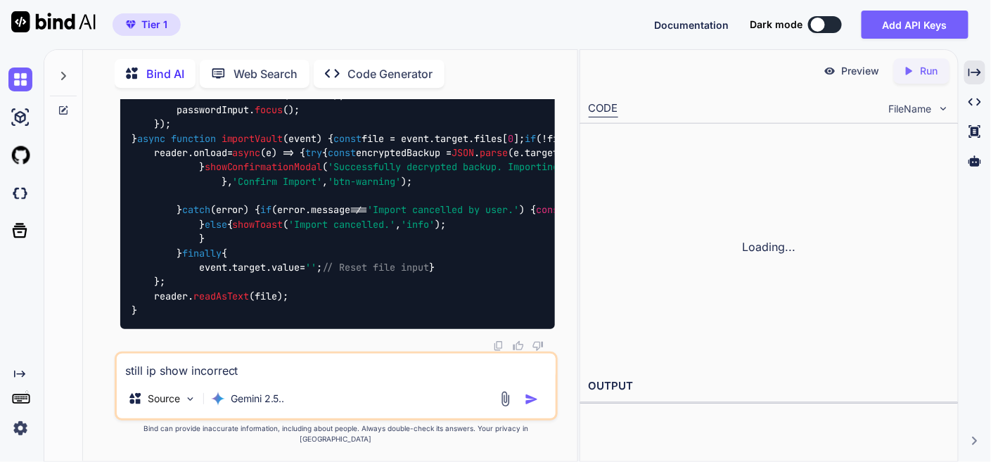
scroll to position [111266, 0]
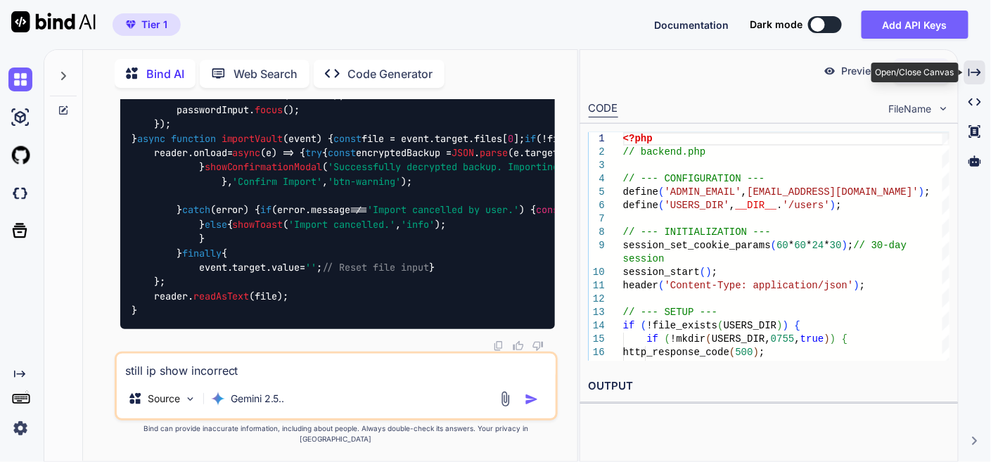
click at [891, 77] on icon "Created with Pixso." at bounding box center [974, 72] width 13 height 13
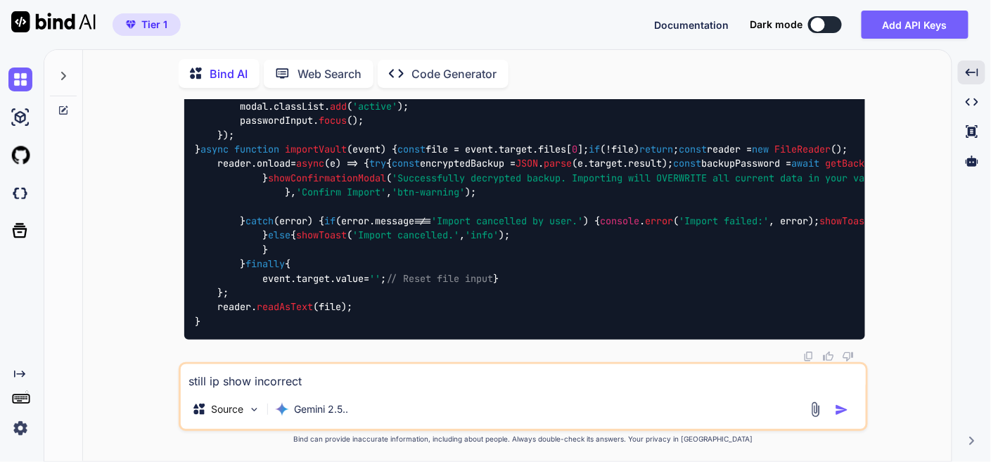
scroll to position [101869, 0]
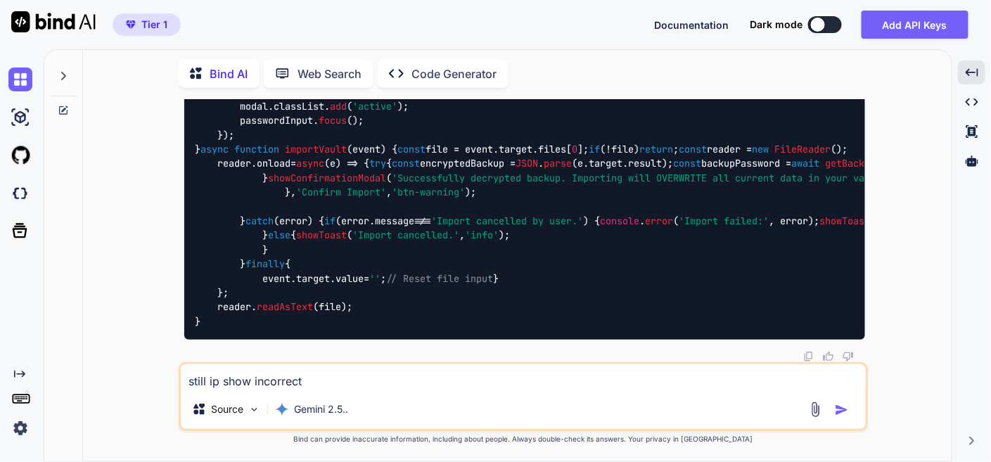
scroll to position [122452, 0]
